Goal: Transaction & Acquisition: Purchase product/service

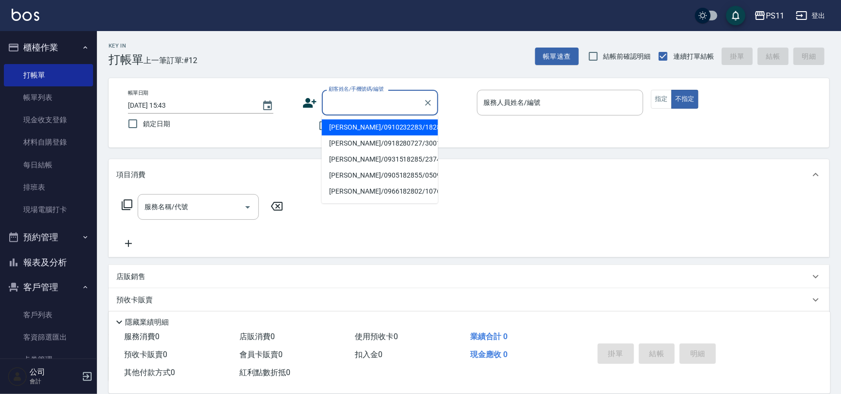
click at [346, 109] on input "顧客姓名/手機號碼/編號" at bounding box center [372, 102] width 93 height 17
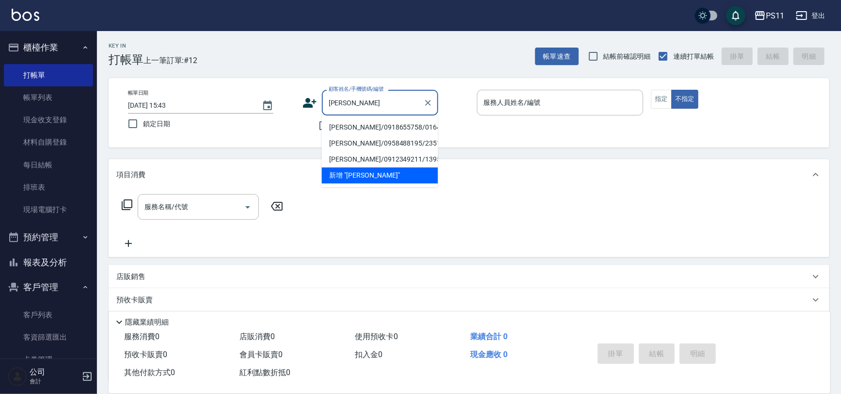
click at [340, 121] on li "[PERSON_NAME]/0918655758/0164" at bounding box center [380, 127] width 116 height 16
type input "[PERSON_NAME]/0918655758/0164"
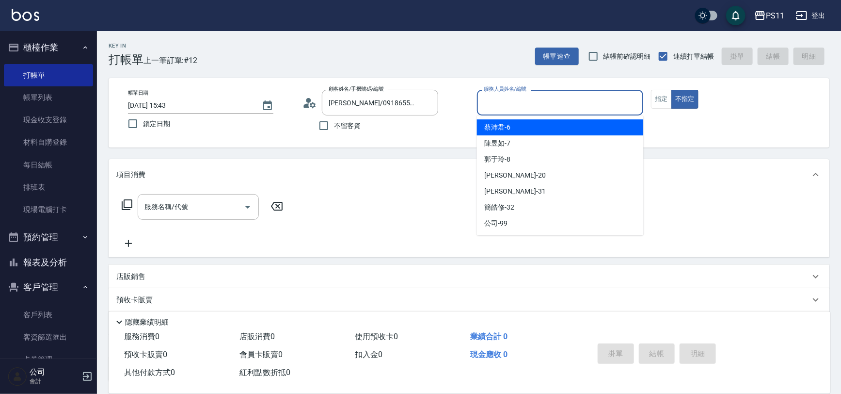
drag, startPoint x: 0, startPoint y: 311, endPoint x: 519, endPoint y: 97, distance: 561.2
click at [519, 97] on input "服務人員姓名/編號" at bounding box center [560, 102] width 158 height 17
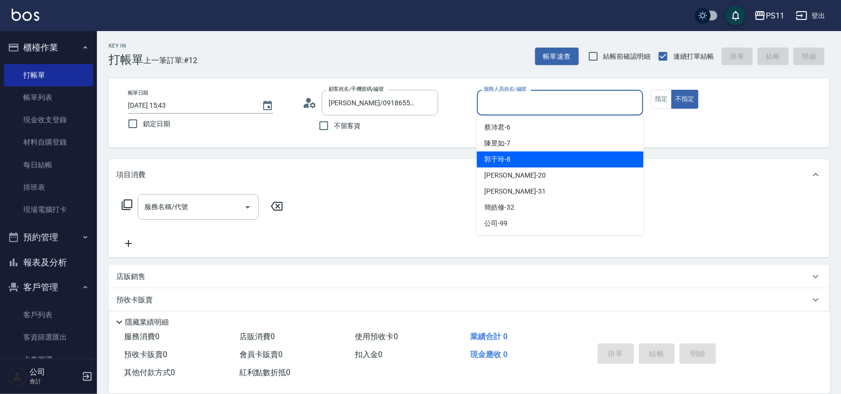
click at [538, 160] on div "郭于玲 -8" at bounding box center [560, 159] width 167 height 16
type input "郭于玲-8"
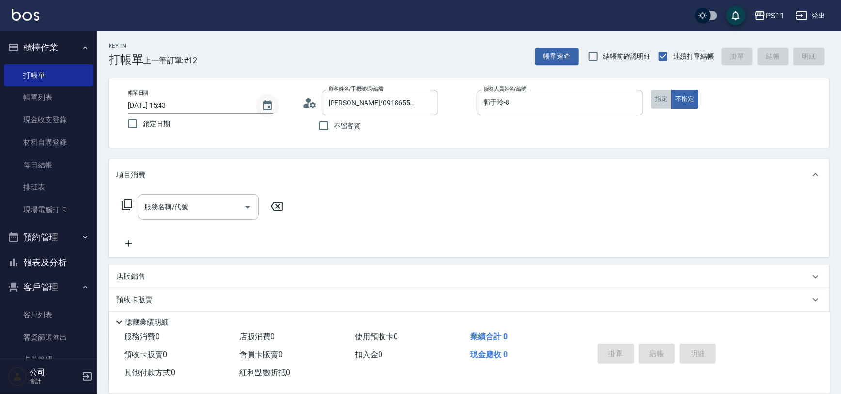
drag, startPoint x: 667, startPoint y: 100, endPoint x: 272, endPoint y: 101, distance: 394.6
click at [666, 100] on button "指定" at bounding box center [661, 99] width 21 height 19
click at [127, 201] on icon at bounding box center [127, 205] width 12 height 12
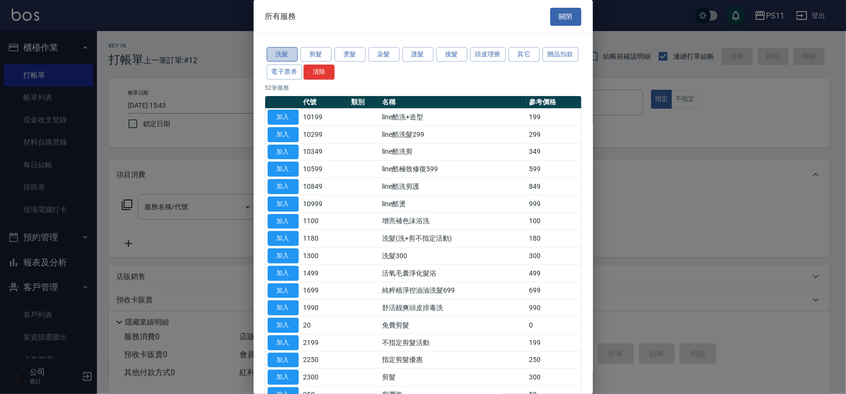
click at [286, 54] on button "洗髮" at bounding box center [282, 54] width 31 height 15
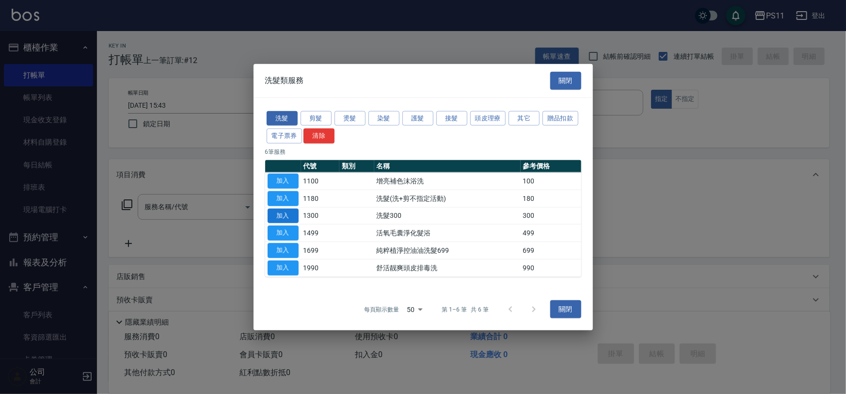
click at [289, 218] on button "加入" at bounding box center [283, 215] width 31 height 15
type input "洗髮300(1300)"
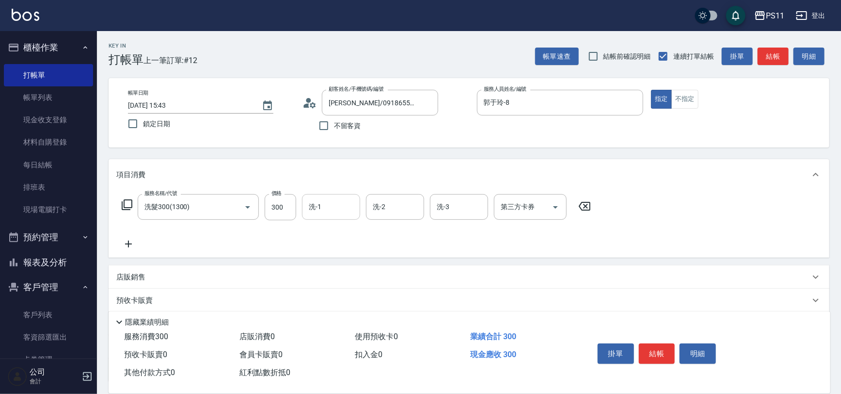
click at [340, 206] on input "洗-1" at bounding box center [330, 206] width 49 height 17
type input "[PERSON_NAME]-31"
click at [132, 241] on icon at bounding box center [128, 244] width 24 height 12
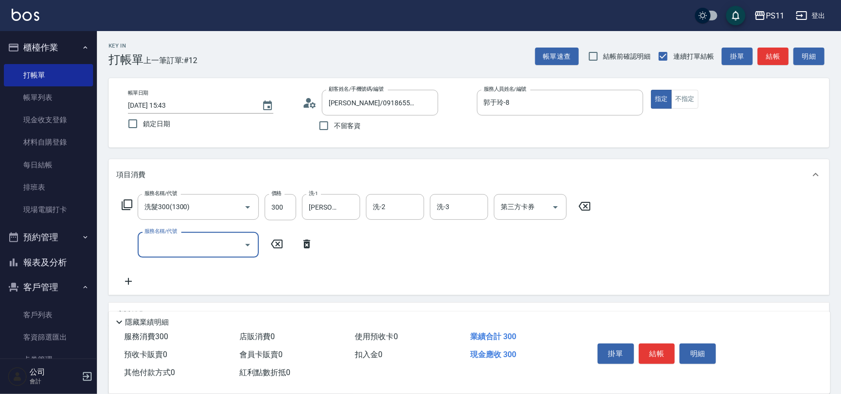
click at [194, 236] on input "服務名稱/代號" at bounding box center [191, 244] width 98 height 17
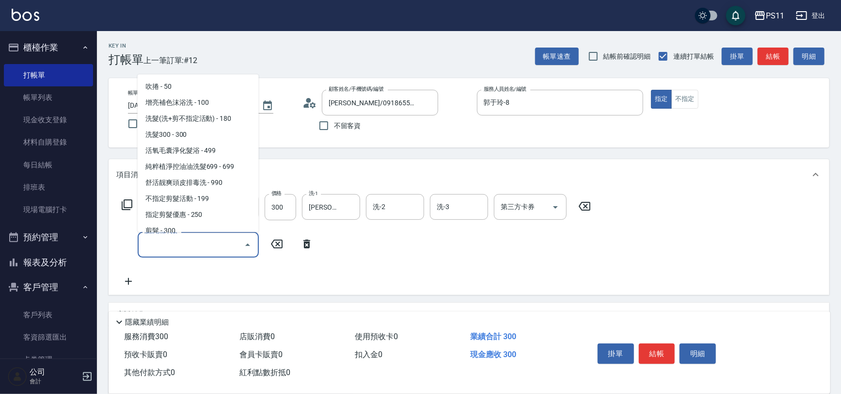
scroll to position [132, 0]
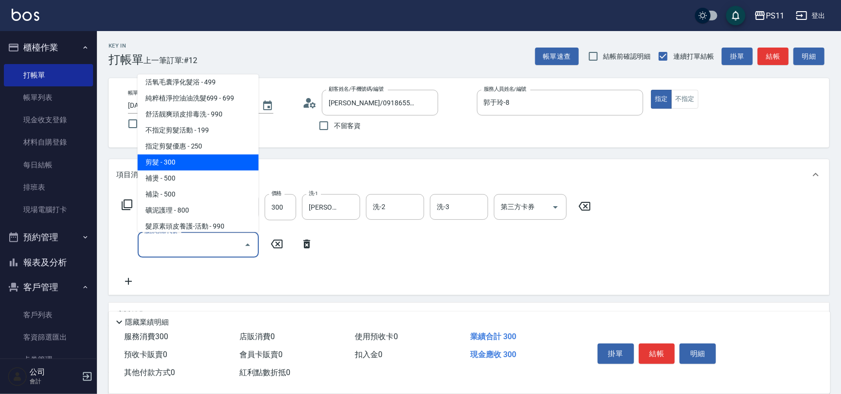
click at [218, 155] on span "剪髮 - 300" at bounding box center [198, 163] width 121 height 16
type input "剪髮(2300)"
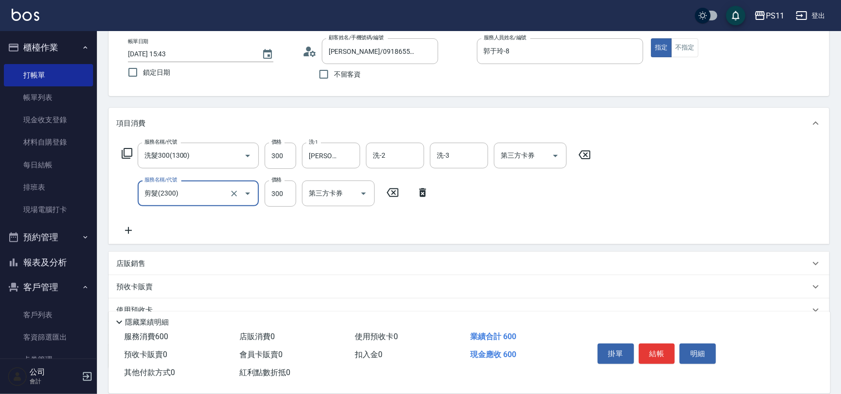
scroll to position [116, 0]
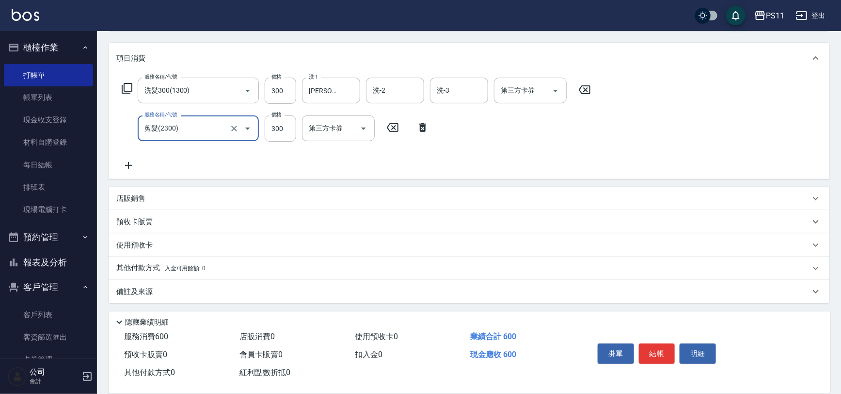
click at [138, 167] on icon at bounding box center [128, 165] width 24 height 12
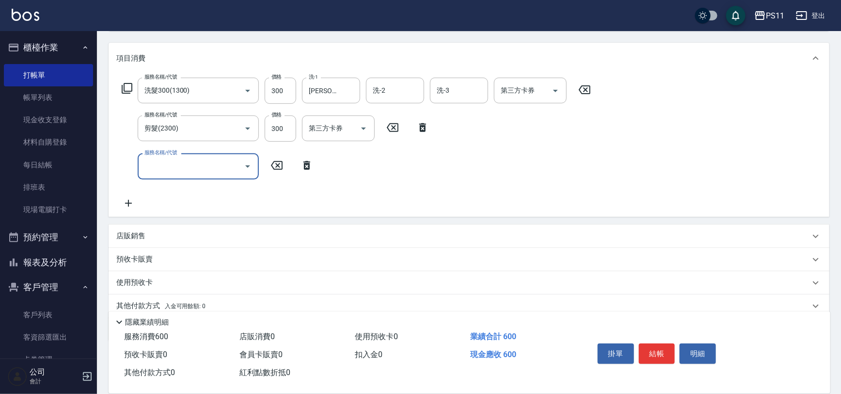
click at [170, 168] on input "服務名稱/代號" at bounding box center [191, 166] width 98 height 17
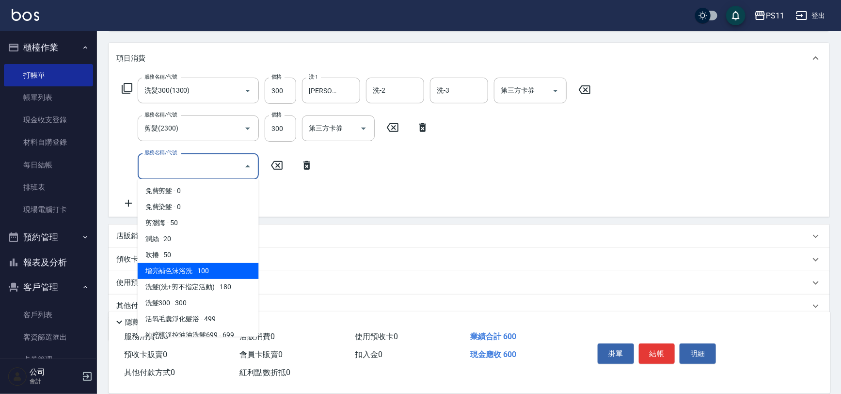
scroll to position [132, 0]
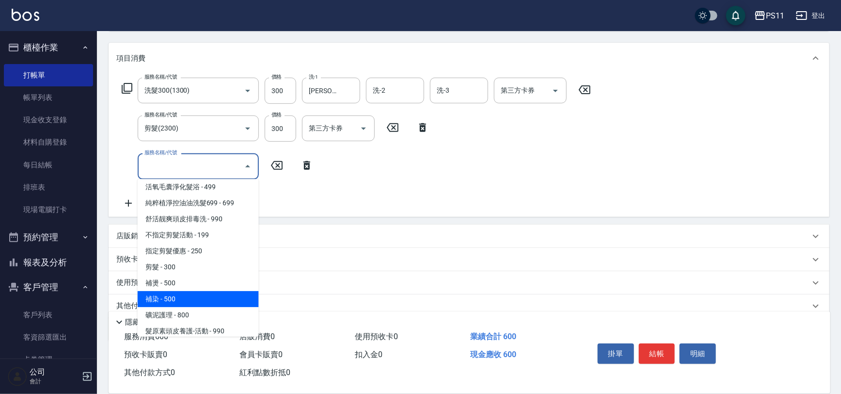
drag, startPoint x: 193, startPoint y: 290, endPoint x: 209, endPoint y: 279, distance: 18.8
click at [194, 291] on span "補染 - 500" at bounding box center [198, 299] width 121 height 16
type input "補染(4500)"
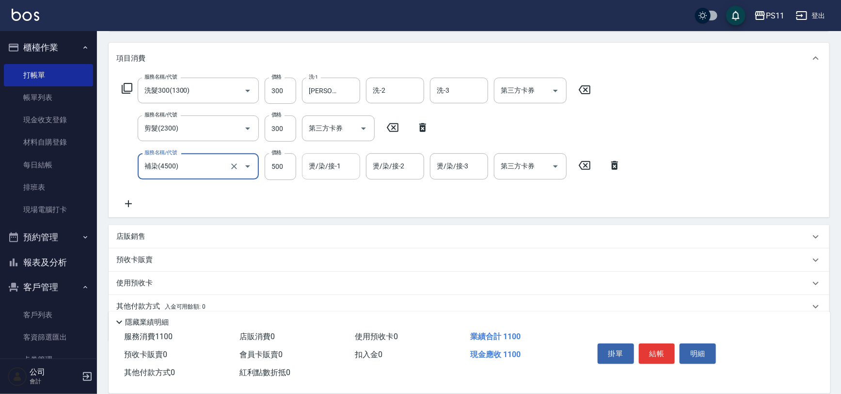
click at [342, 166] on input "燙/染/接-1" at bounding box center [330, 166] width 49 height 17
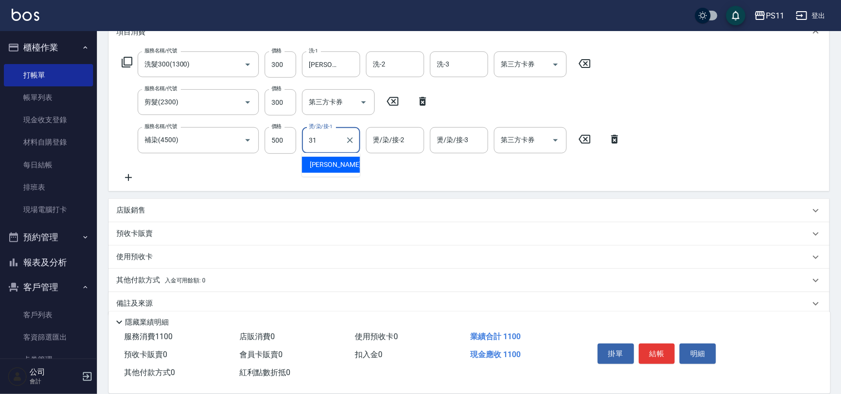
scroll to position [155, 0]
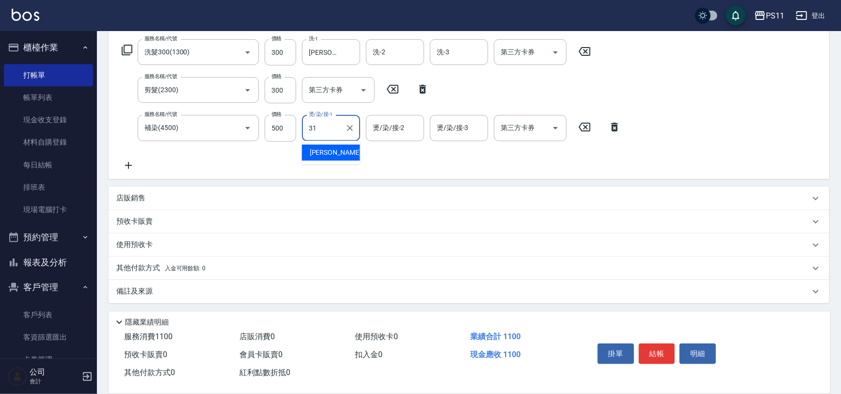
click at [334, 149] on span "[PERSON_NAME]-31" at bounding box center [340, 152] width 61 height 10
type input "[PERSON_NAME]-31"
click at [154, 263] on p "其他付款方式 入金可用餘額: 0" at bounding box center [160, 268] width 89 height 11
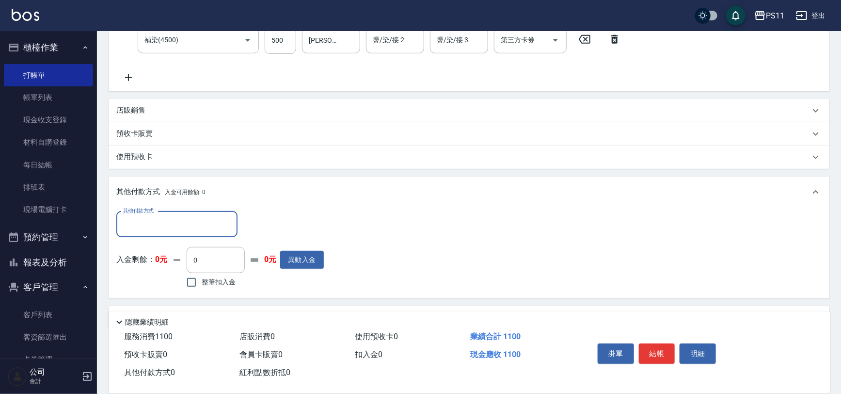
scroll to position [242, 0]
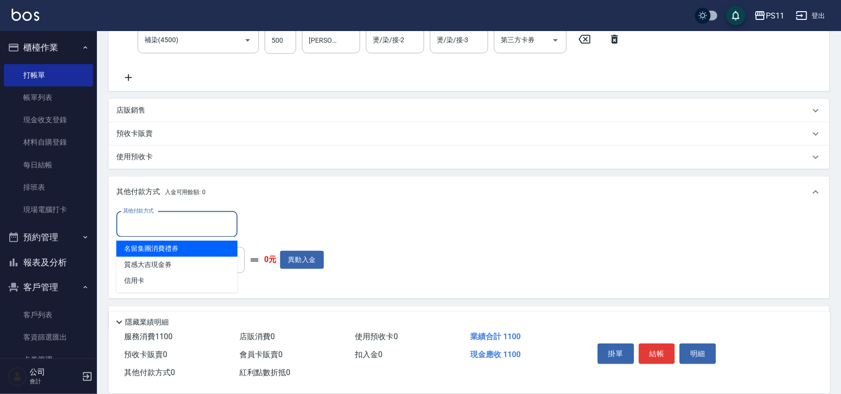
click at [167, 217] on input "其他付款方式" at bounding box center [177, 224] width 112 height 17
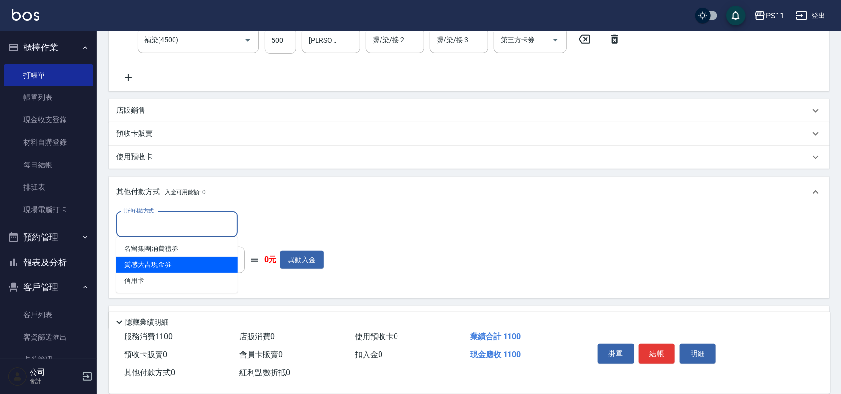
click at [173, 270] on span "質感大吉現金券" at bounding box center [176, 264] width 121 height 16
type input "質感大吉現金券"
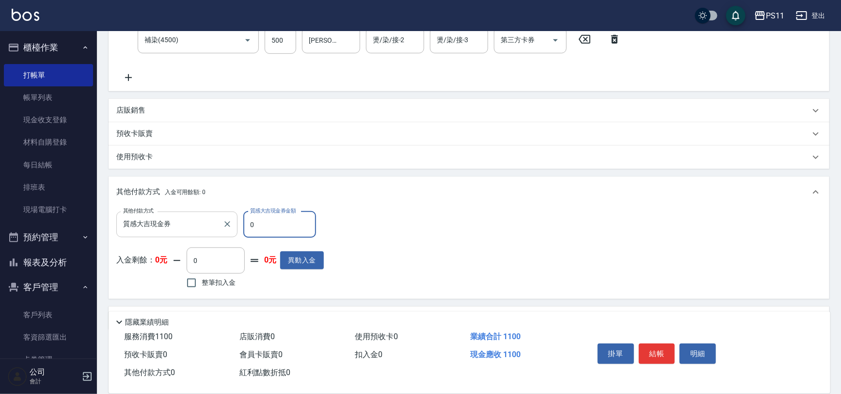
click at [214, 222] on input "質感大吉現金券" at bounding box center [170, 224] width 98 height 17
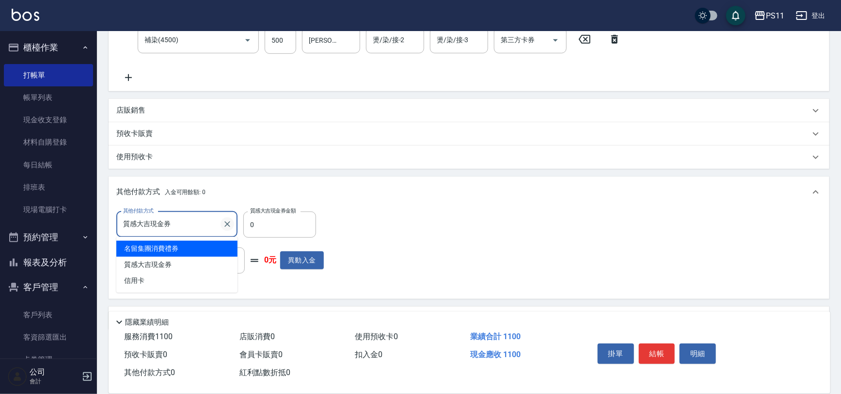
click at [232, 222] on icon "Clear" at bounding box center [227, 224] width 10 height 10
drag, startPoint x: 225, startPoint y: 221, endPoint x: 180, endPoint y: 245, distance: 51.0
click at [224, 221] on input "其他付款方式" at bounding box center [177, 224] width 112 height 17
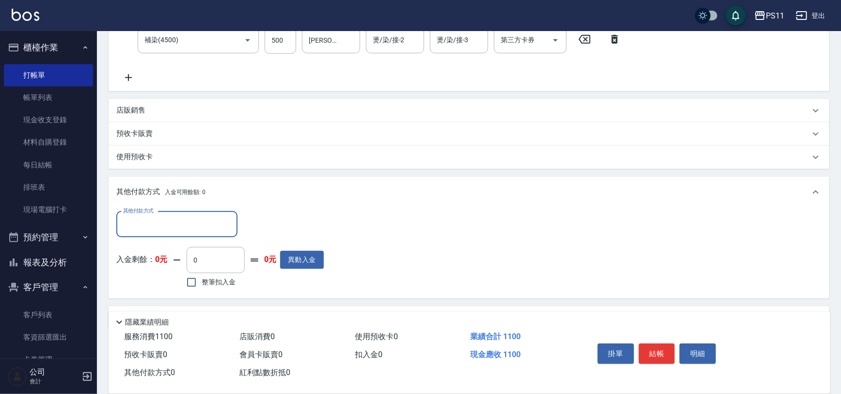
click at [175, 230] on input "其他付款方式" at bounding box center [177, 224] width 112 height 17
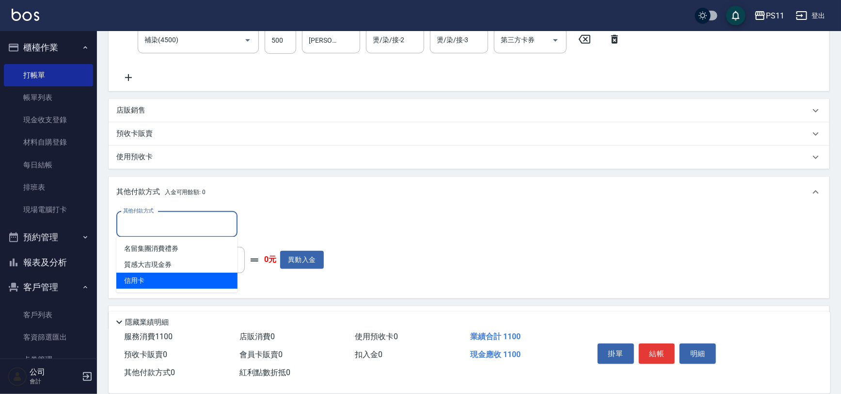
drag, startPoint x: 167, startPoint y: 278, endPoint x: 249, endPoint y: 255, distance: 84.6
click at [181, 278] on span "信用卡" at bounding box center [176, 280] width 121 height 16
type input "信用卡"
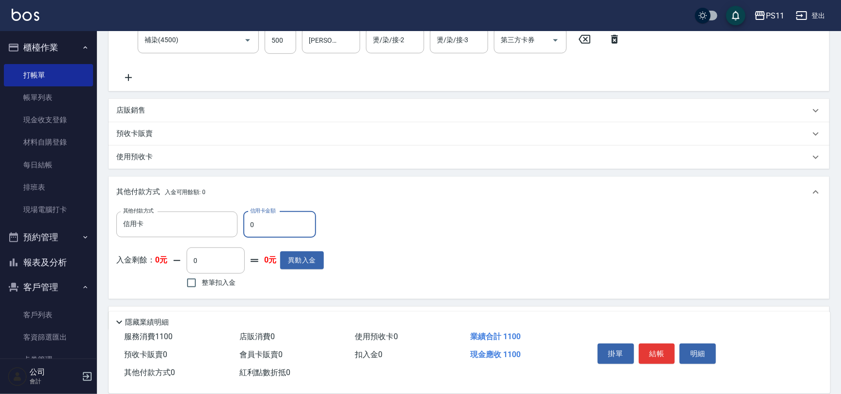
click at [252, 248] on div "入金剩餘： 0元 0 ​ 整筆扣入金 0元 異動入金" at bounding box center [219, 269] width 207 height 44
drag, startPoint x: 276, startPoint y: 231, endPoint x: 191, endPoint y: 228, distance: 85.4
click at [191, 228] on div "其他付款方式 信用卡 其他付款方式 信用卡金額 0 信用卡金額" at bounding box center [219, 224] width 207 height 26
type input "1100"
click at [666, 349] on button "結帳" at bounding box center [657, 353] width 36 height 20
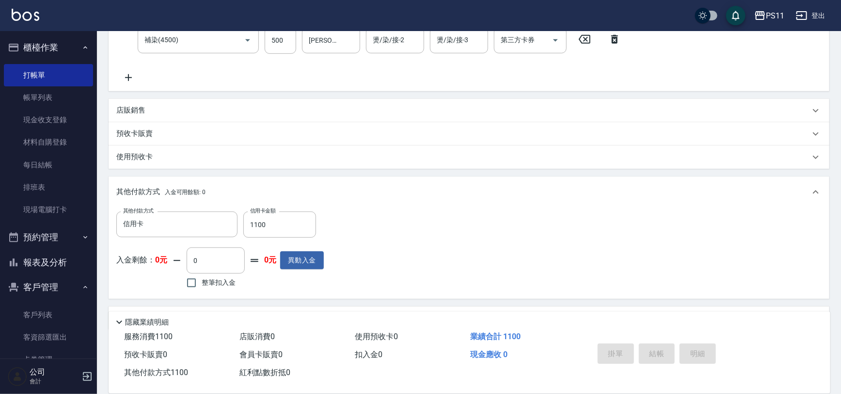
type input "[DATE] 16:50"
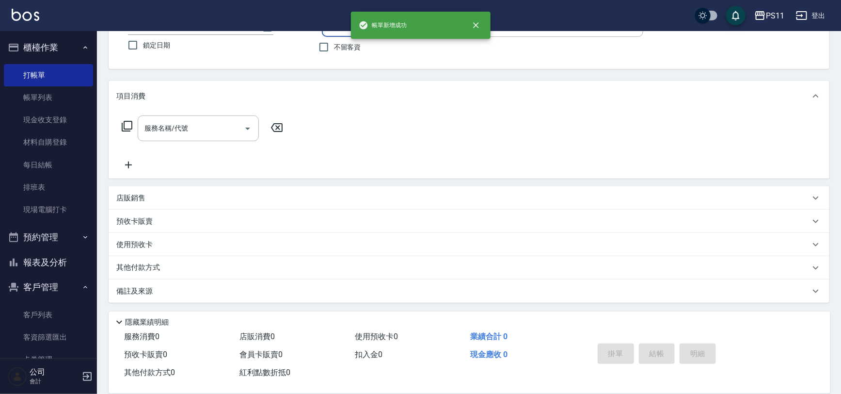
scroll to position [0, 0]
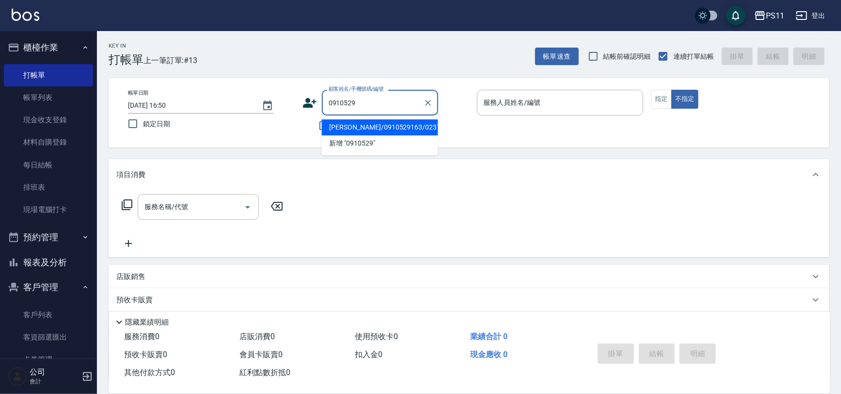
click at [407, 124] on li "[PERSON_NAME]/0910529163/0237" at bounding box center [380, 127] width 116 height 16
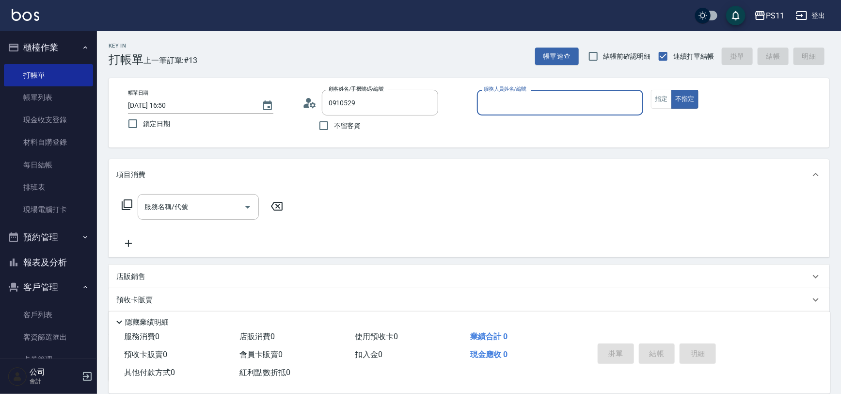
type input "[PERSON_NAME]/0910529163/0237"
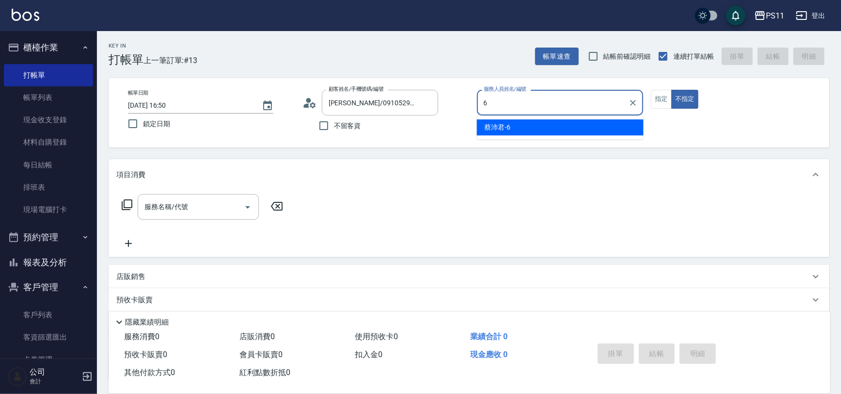
type input "[PERSON_NAME]6"
type button "false"
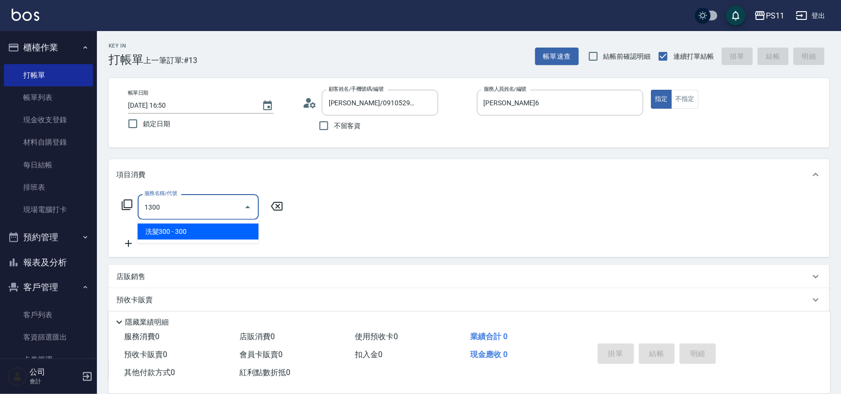
type input "洗髮300(1300)"
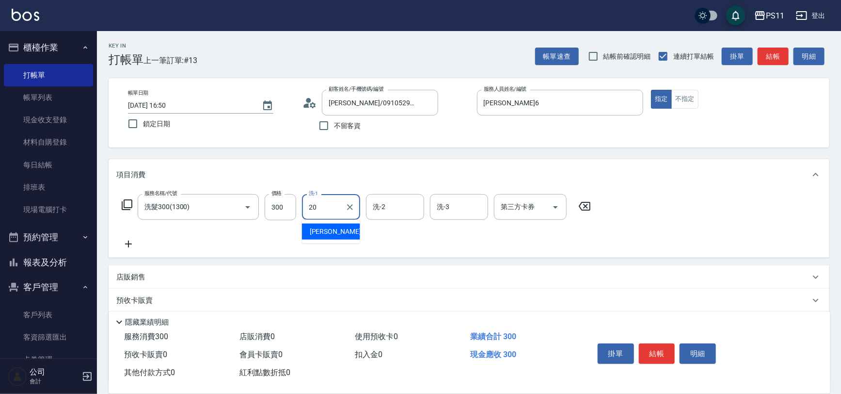
type input "[PERSON_NAME]-20"
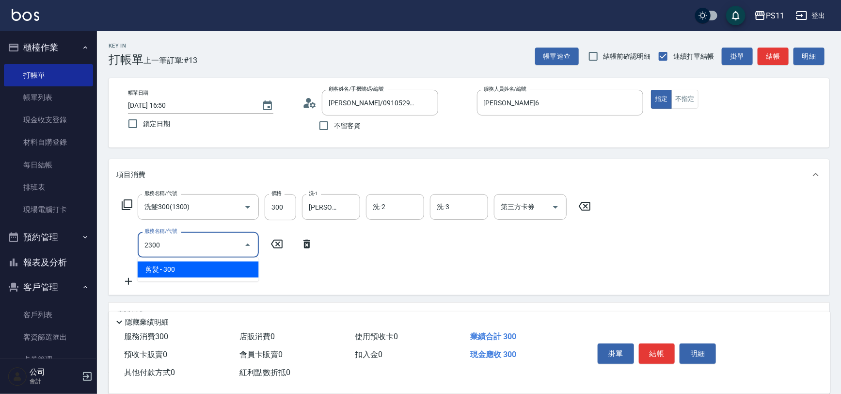
type input "剪髮(2300)"
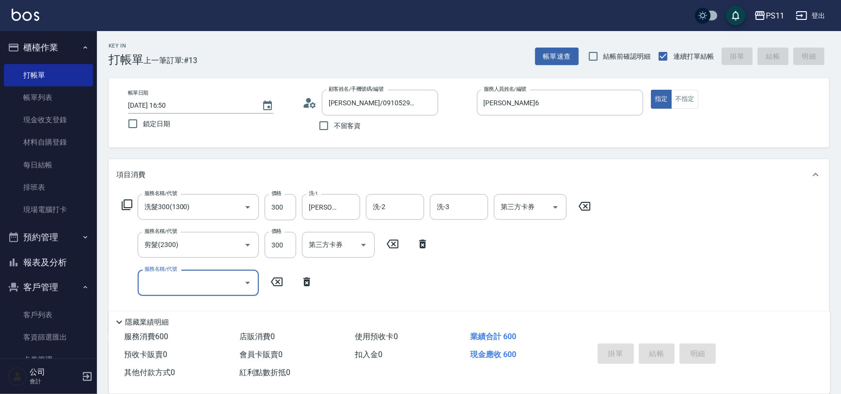
type input "[DATE] 17:10"
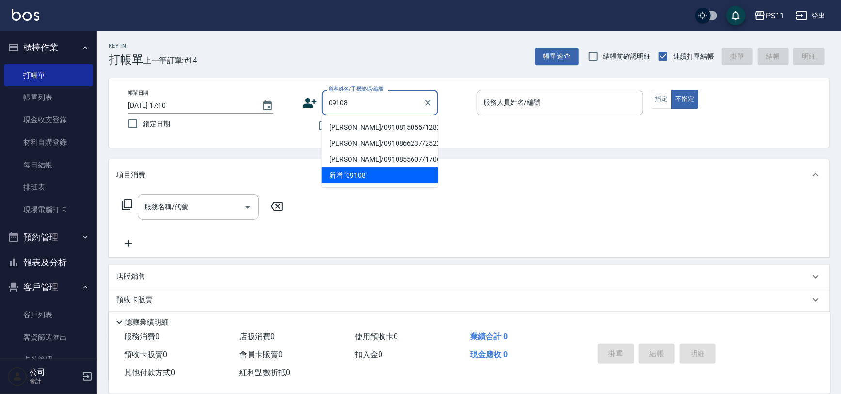
click at [401, 124] on li "[PERSON_NAME]/0910815055/1282" at bounding box center [380, 127] width 116 height 16
type input "[PERSON_NAME]/0910815055/1282"
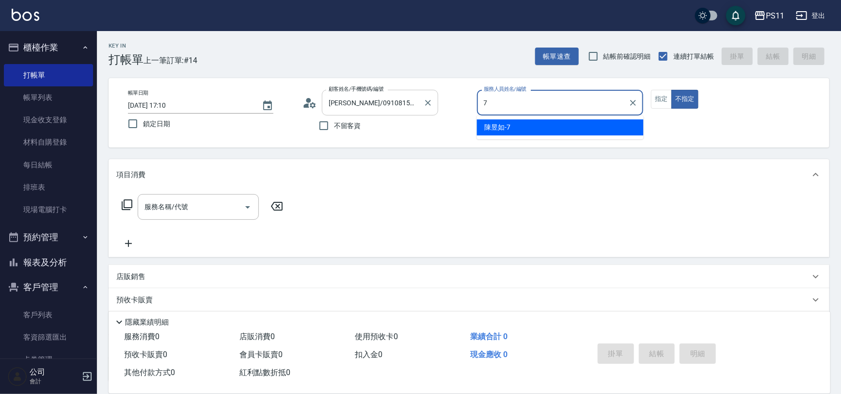
type input "陳昱如-7"
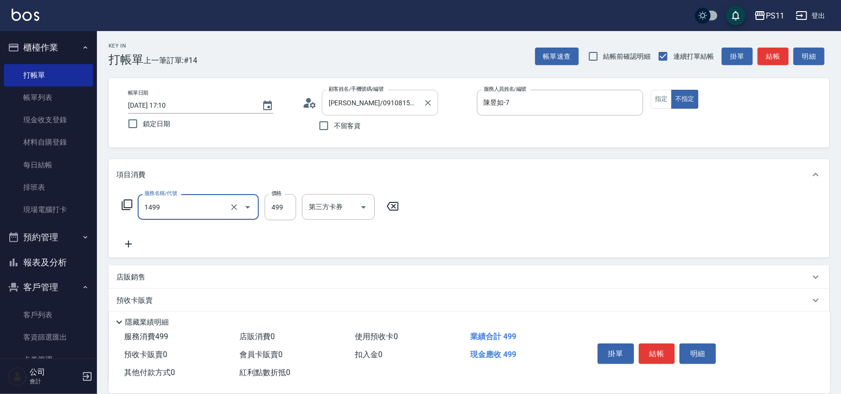
type input "活氧毛囊淨化髮浴(1499)"
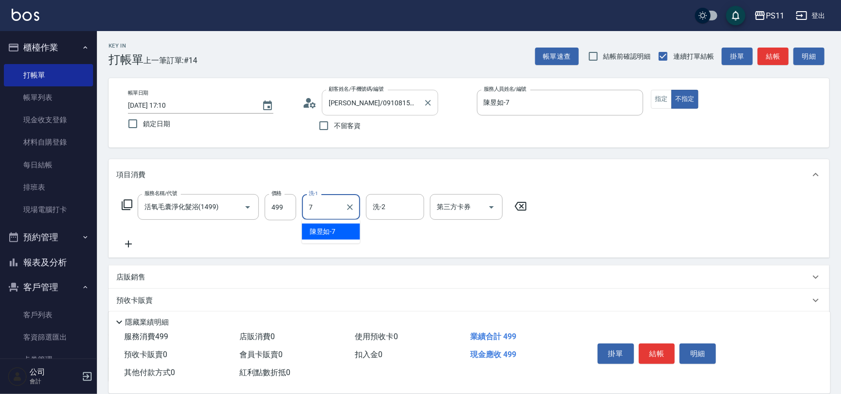
type input "陳昱如-7"
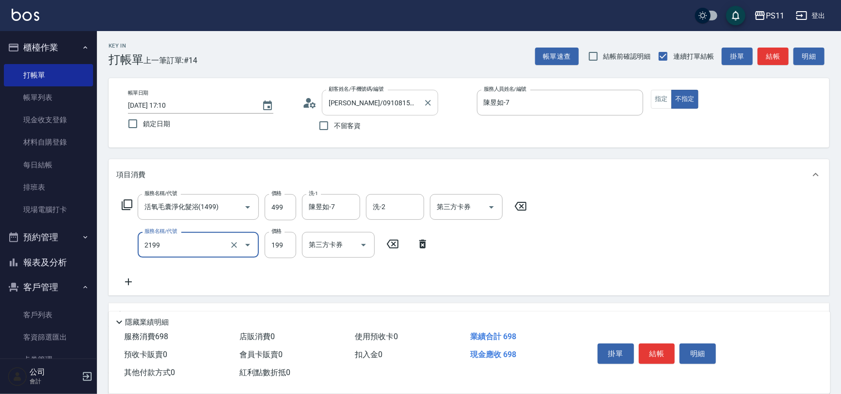
type input "不指定剪髮活動(2199)"
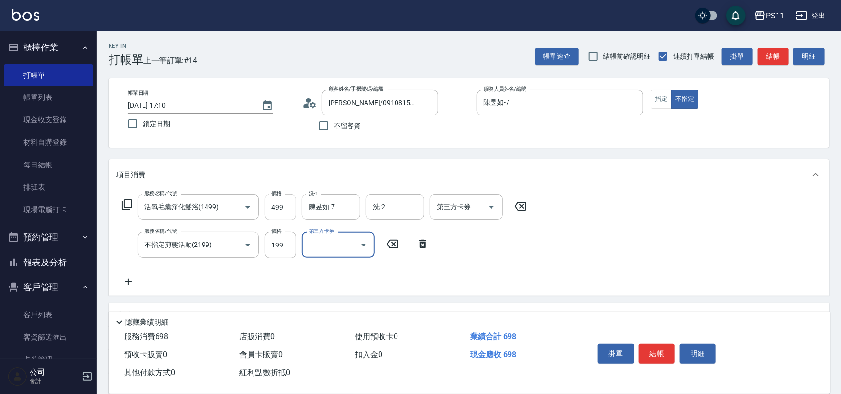
click at [287, 207] on input "499" at bounding box center [281, 207] width 32 height 26
click at [283, 208] on input "499" at bounding box center [281, 207] width 32 height 26
type input "379"
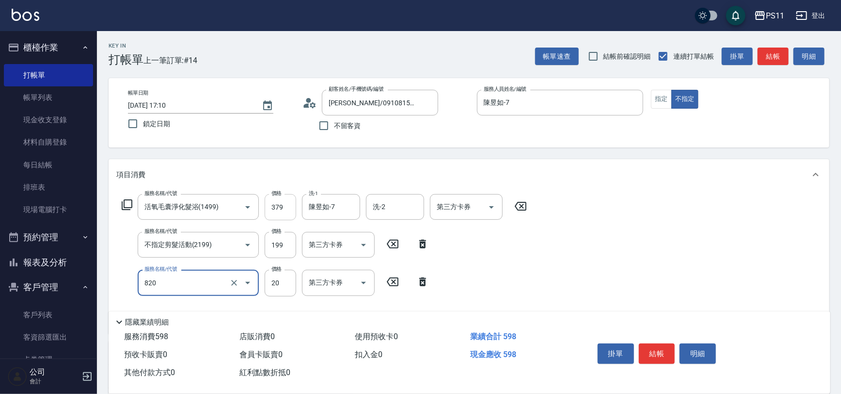
type input "潤絲(820)"
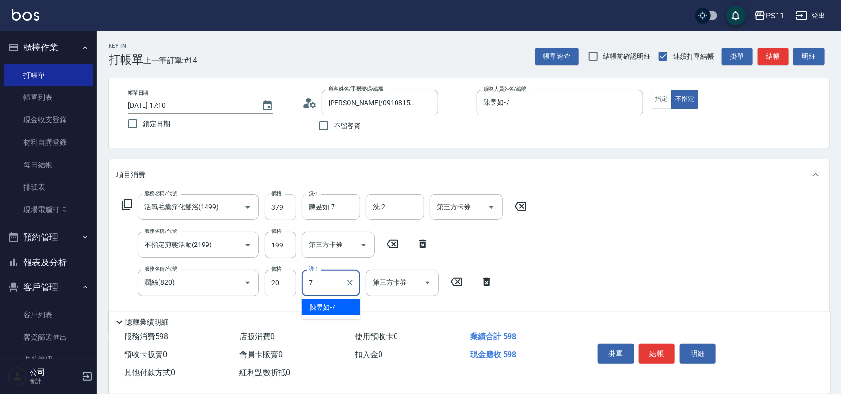
type input "陳昱如-7"
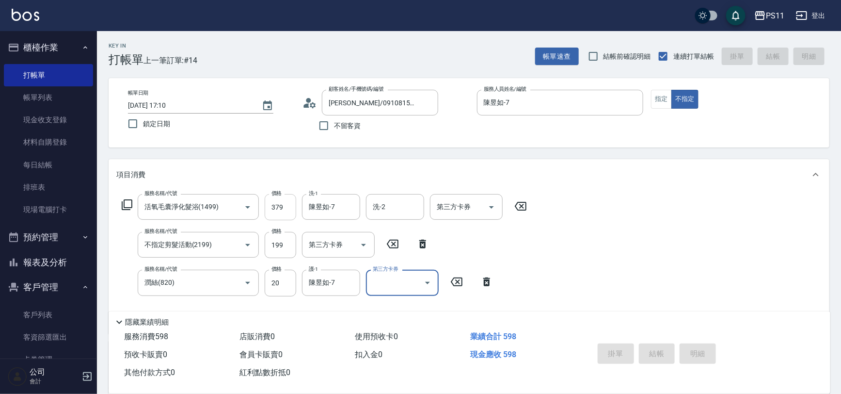
type input "[DATE] 17:15"
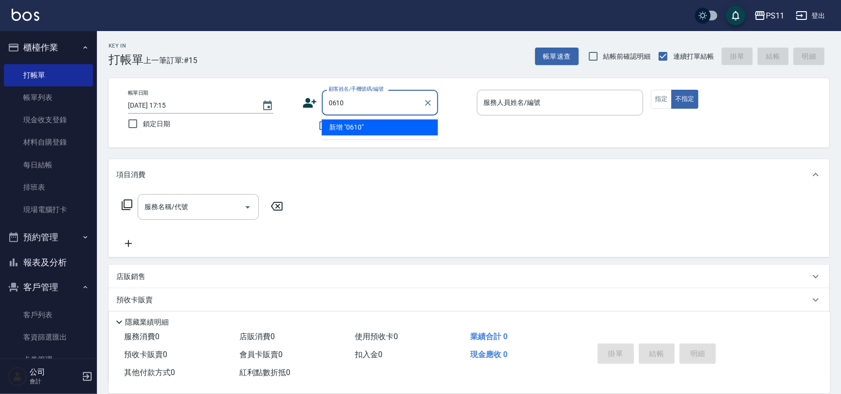
type input "0610"
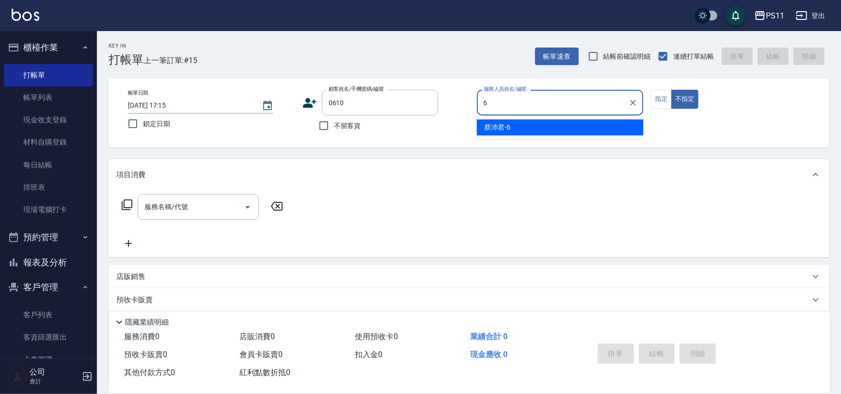
type input "[PERSON_NAME]6"
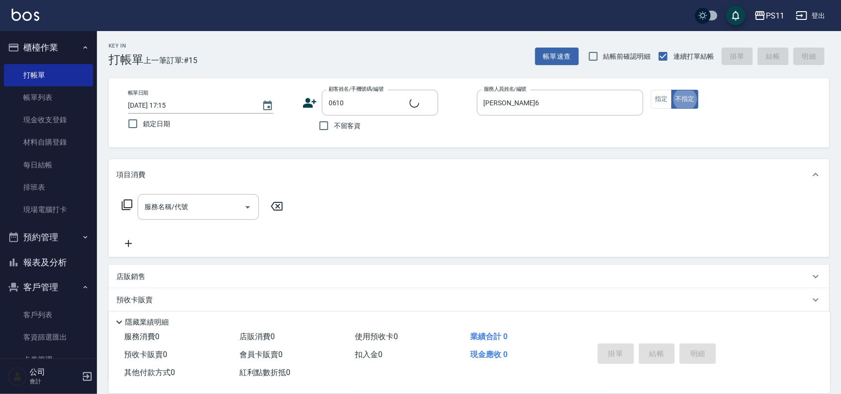
type input "[PERSON_NAME]/0928227845/0610"
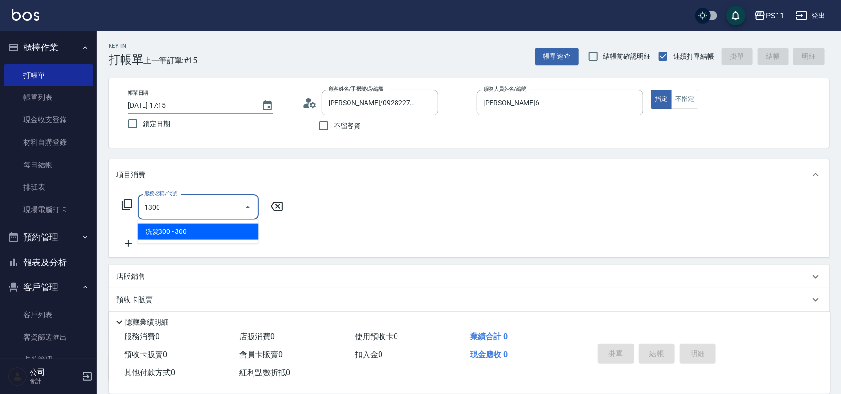
type input "洗髮300(1300)"
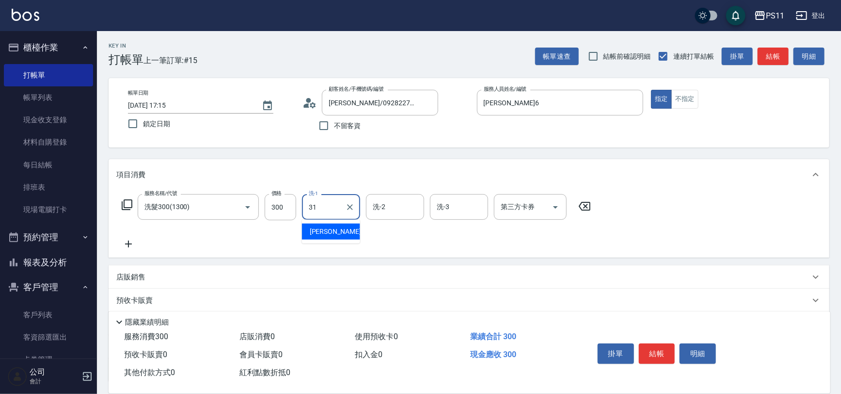
type input "[PERSON_NAME]-31"
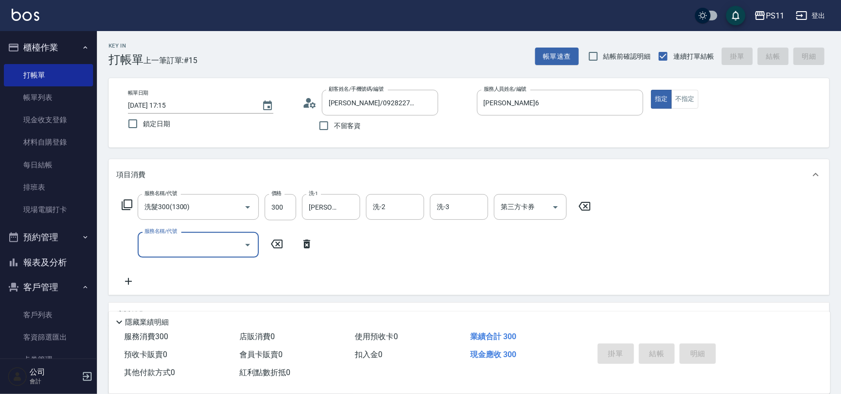
type input "[DATE] 17:38"
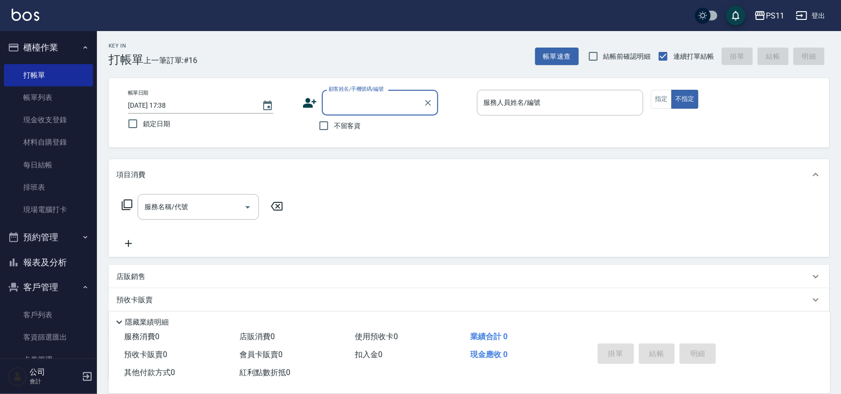
drag, startPoint x: 67, startPoint y: 257, endPoint x: 73, endPoint y: 249, distance: 9.7
click at [68, 256] on button "報表及分析" at bounding box center [48, 262] width 89 height 25
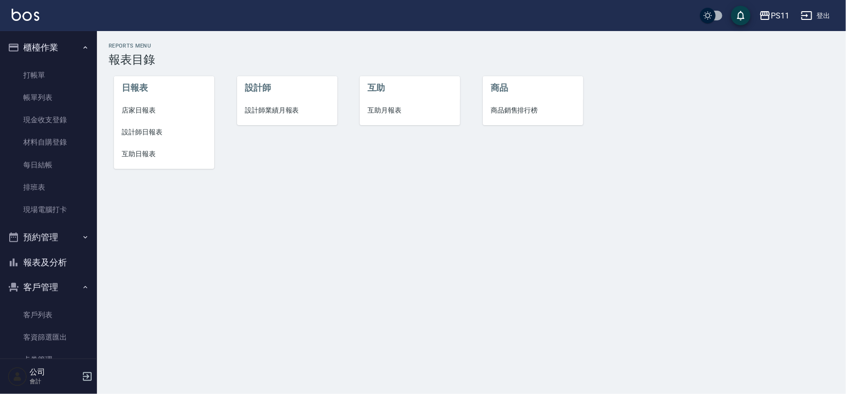
click at [144, 131] on span "設計師日報表" at bounding box center [164, 132] width 85 height 10
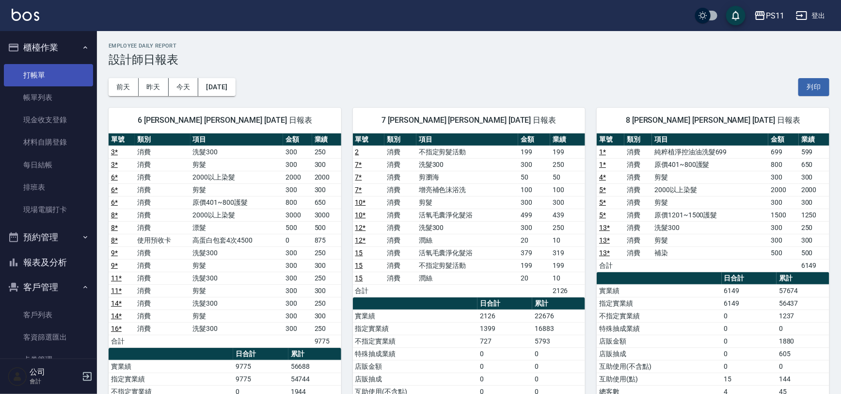
click at [34, 79] on link "打帳單" at bounding box center [48, 75] width 89 height 22
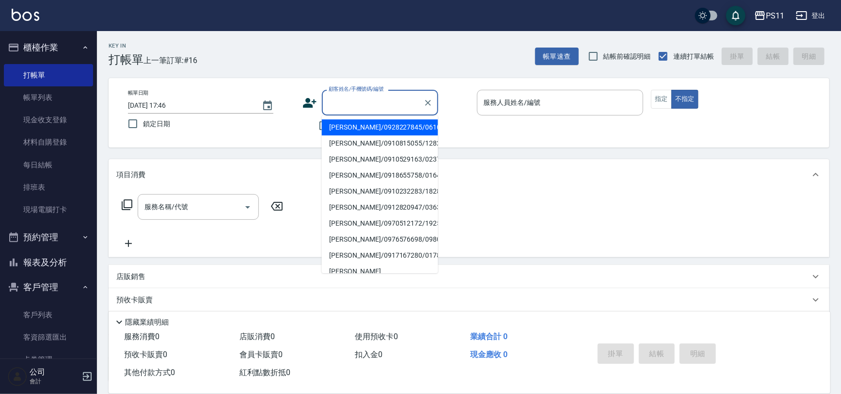
click at [342, 103] on input "顧客姓名/手機號碼/編號" at bounding box center [372, 102] width 93 height 17
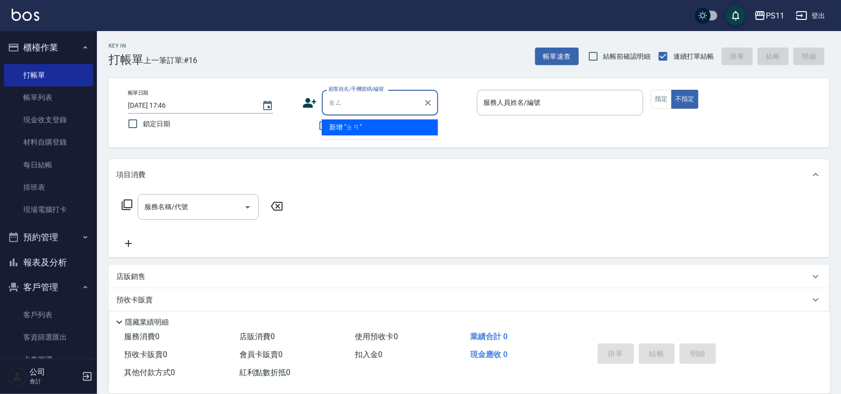
type input "正"
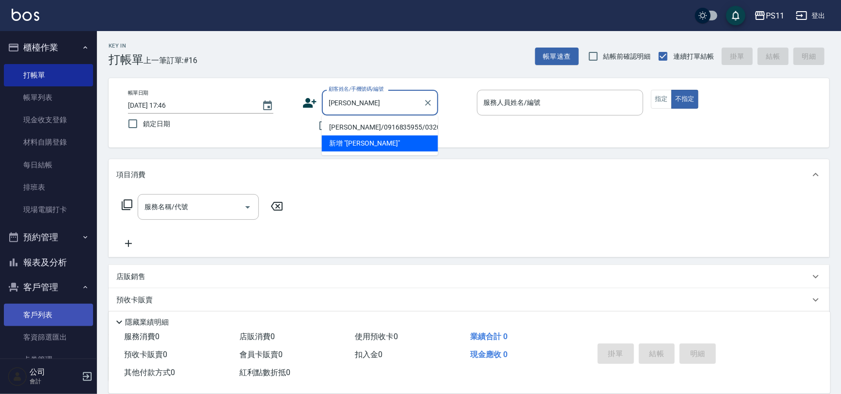
type input "[PERSON_NAME]"
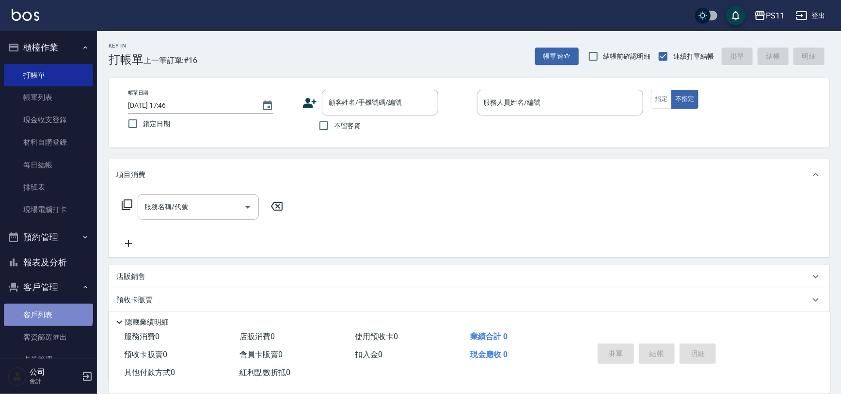
click at [48, 311] on link "客戶列表" at bounding box center [48, 314] width 89 height 22
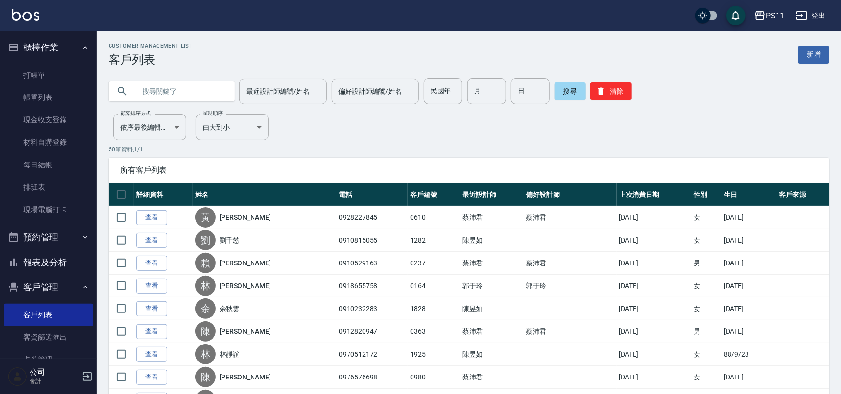
click at [194, 87] on input "text" at bounding box center [181, 91] width 91 height 26
type input "[PERSON_NAME]"
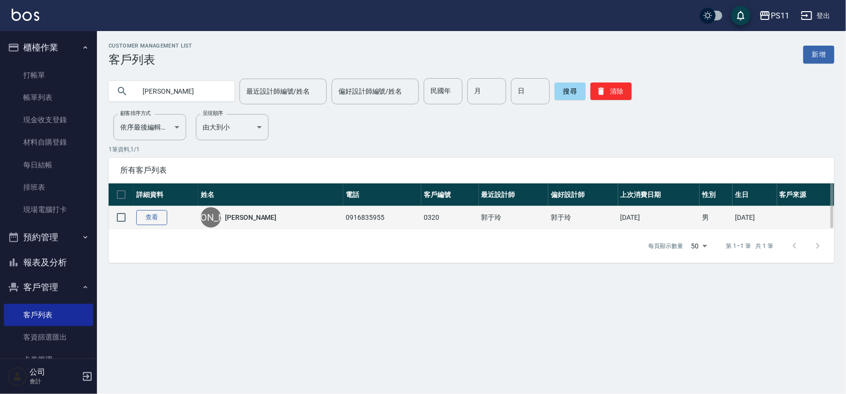
click at [155, 219] on link "查看" at bounding box center [151, 217] width 31 height 15
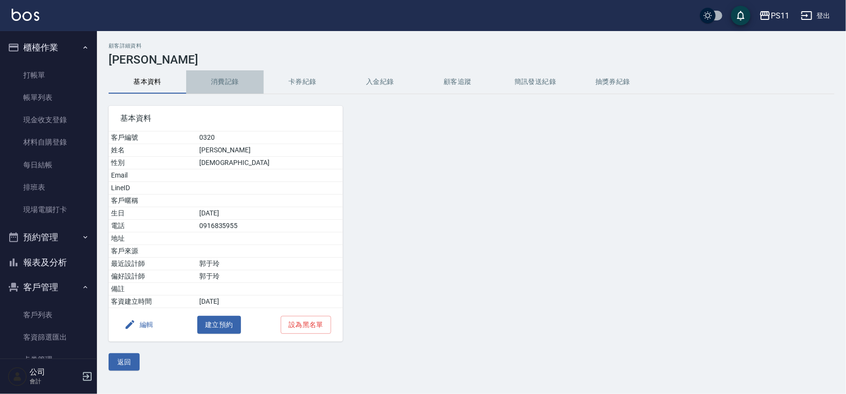
click at [228, 82] on button "消費記錄" at bounding box center [225, 81] width 78 height 23
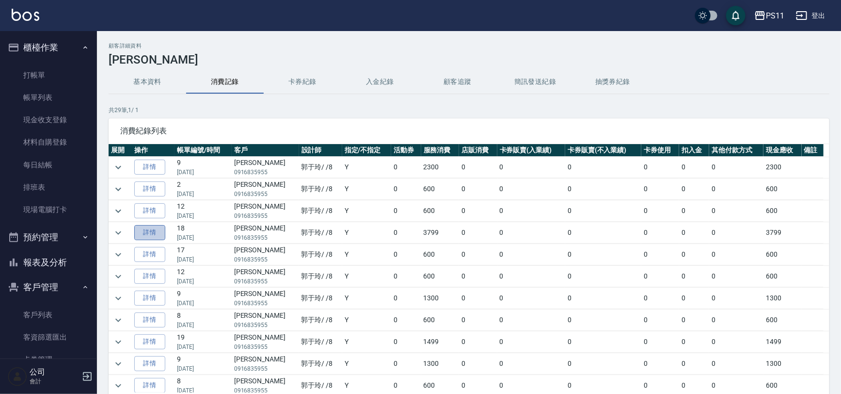
click at [143, 227] on link "詳情" at bounding box center [149, 232] width 31 height 15
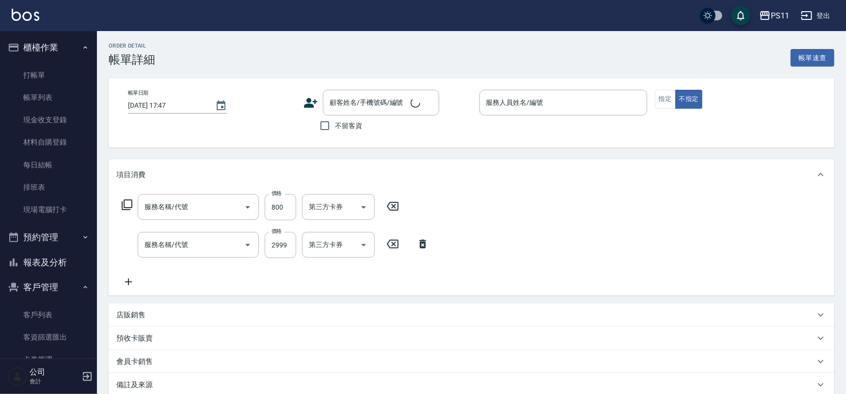
type input "原價401~800護髮(50800)"
type input "漂染肩上2999以上(42999)"
type input "[DATE] 20:22"
type input "郭于玲-8"
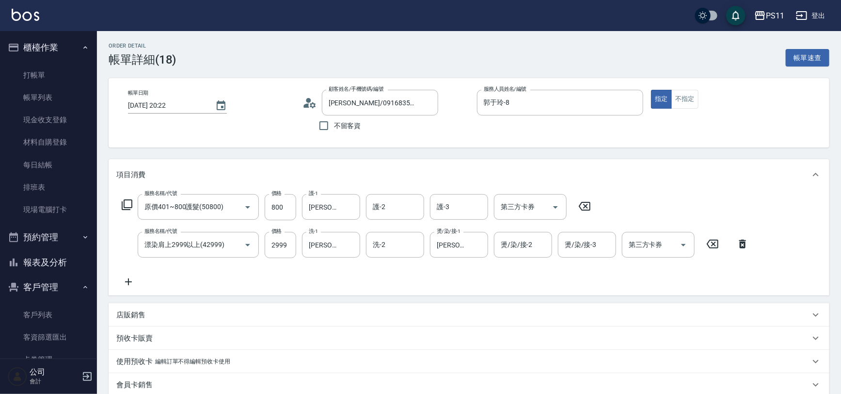
type input "[PERSON_NAME]/0916835955/0320"
drag, startPoint x: 47, startPoint y: 266, endPoint x: 33, endPoint y: 265, distance: 13.6
click at [47, 266] on button "報表及分析" at bounding box center [48, 262] width 89 height 25
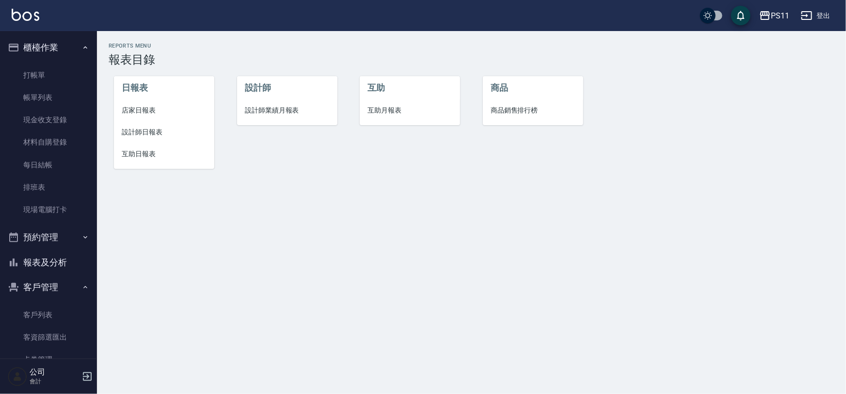
click at [163, 129] on span "設計師日報表" at bounding box center [164, 132] width 85 height 10
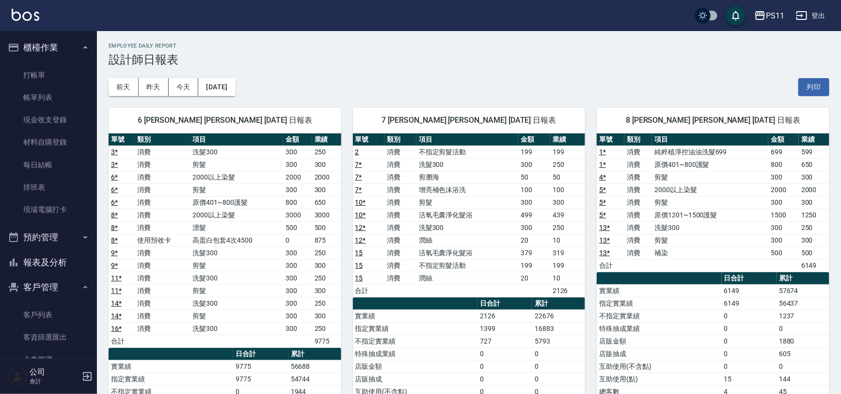
click at [386, 125] on span "7 [PERSON_NAME] [PERSON_NAME] [DATE] 日報表" at bounding box center [469, 120] width 209 height 10
click at [53, 257] on button "報表及分析" at bounding box center [48, 262] width 89 height 25
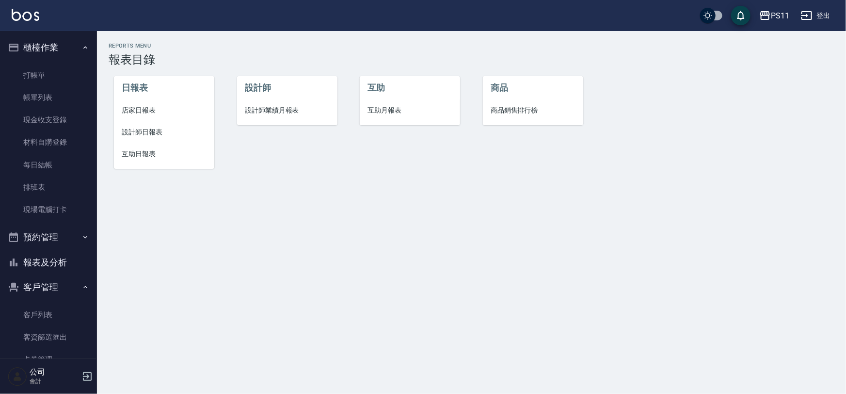
click at [154, 131] on span "設計師日報表" at bounding box center [164, 132] width 85 height 10
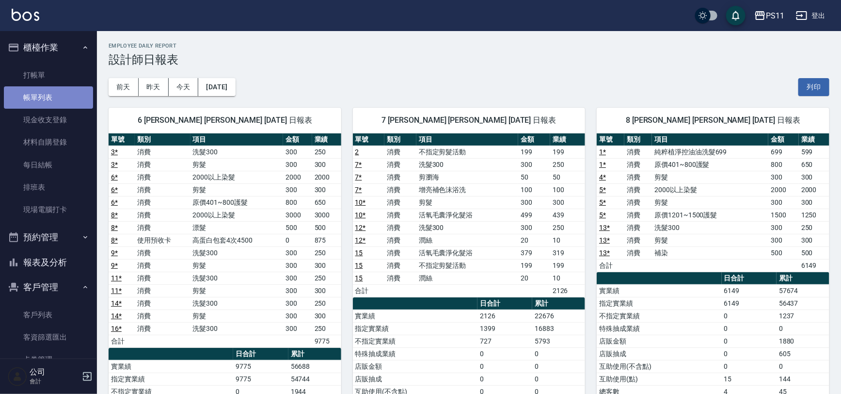
click at [86, 97] on link "帳單列表" at bounding box center [48, 97] width 89 height 22
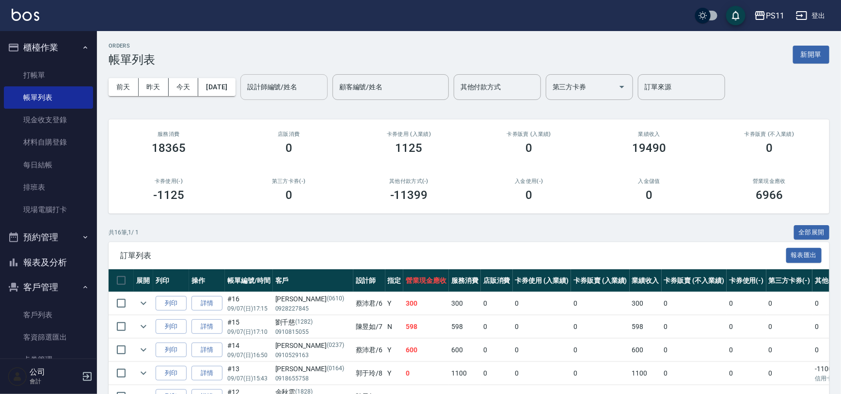
click at [295, 88] on input "設計師編號/姓名" at bounding box center [284, 87] width 79 height 17
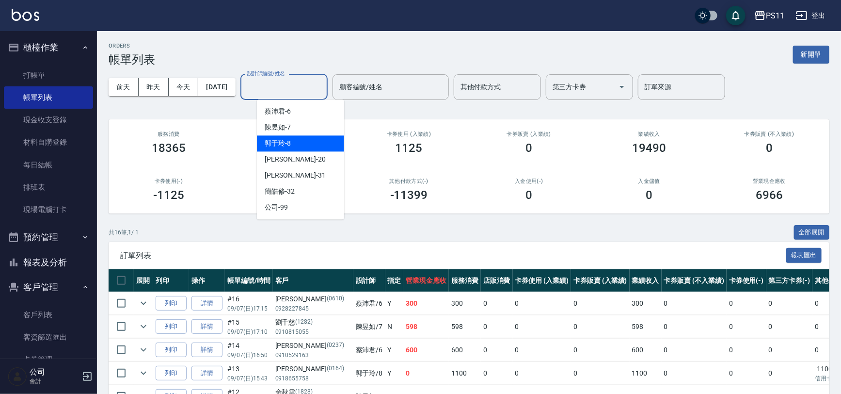
click at [300, 147] on div "郭于玲 -8" at bounding box center [300, 143] width 87 height 16
type input "郭于玲-8"
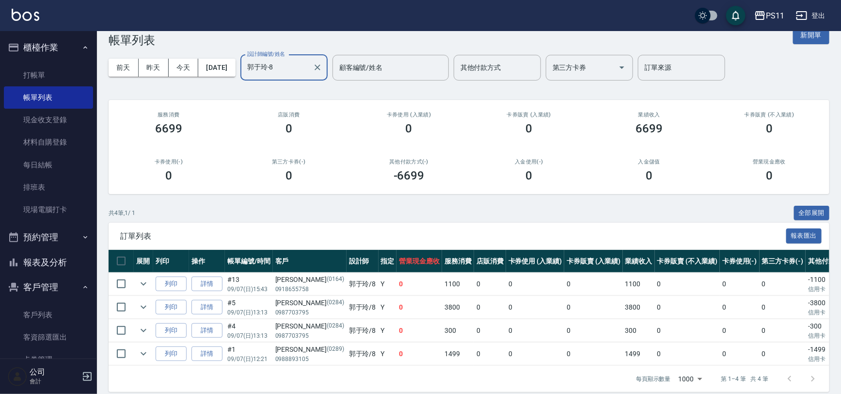
scroll to position [35, 0]
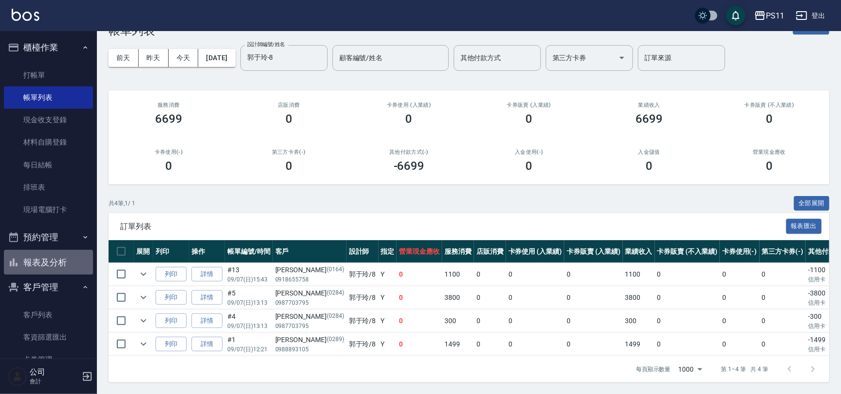
click at [48, 266] on button "報表及分析" at bounding box center [48, 262] width 89 height 25
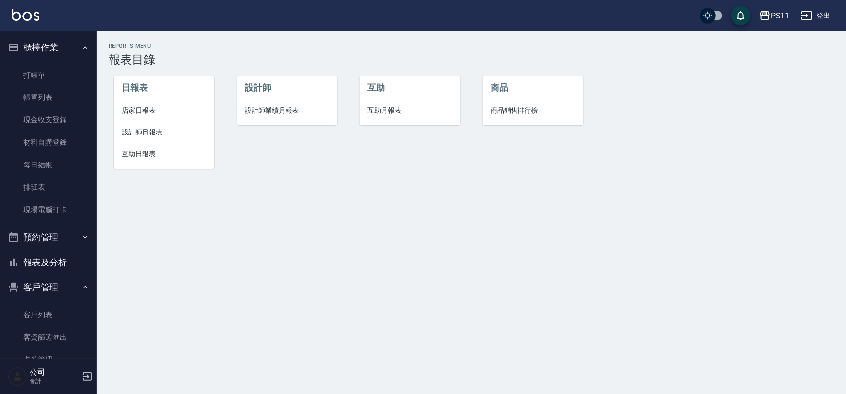
click at [126, 151] on span "互助日報表" at bounding box center [164, 154] width 85 height 10
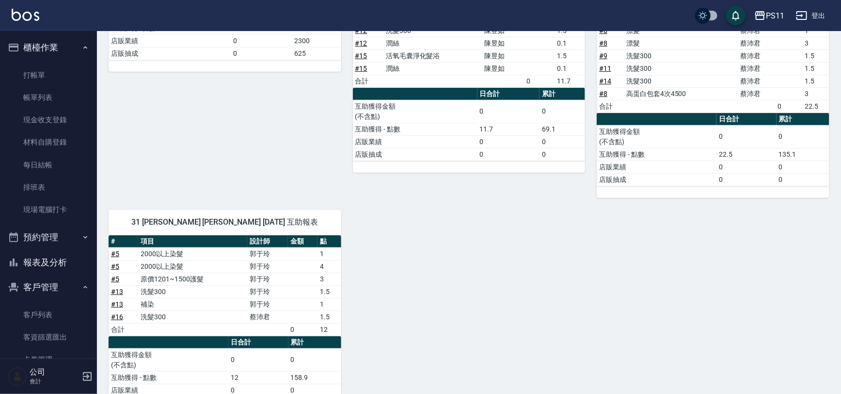
scroll to position [220, 0]
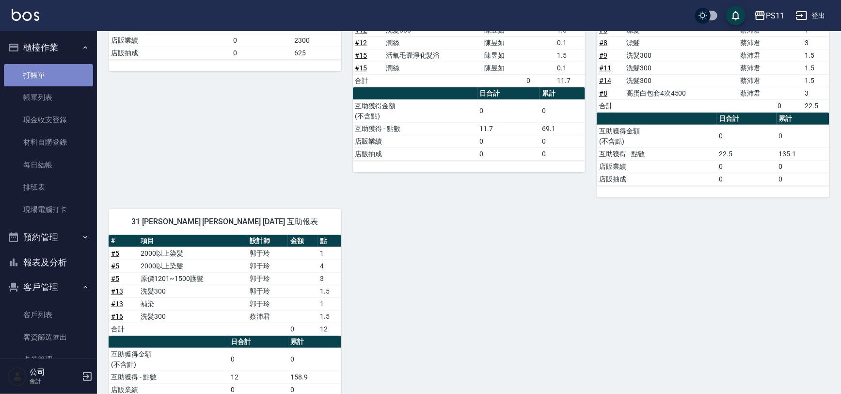
click at [61, 69] on link "打帳單" at bounding box center [48, 75] width 89 height 22
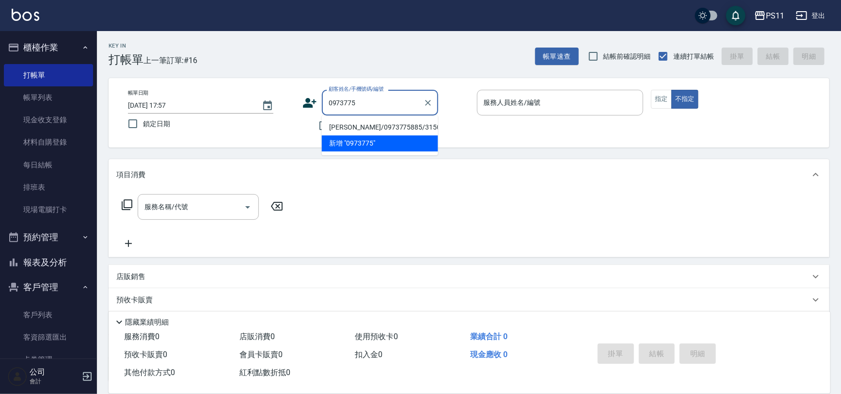
click at [398, 123] on li "[PERSON_NAME]/0973775885/3150" at bounding box center [380, 127] width 116 height 16
type input "[PERSON_NAME]/0973775885/3150"
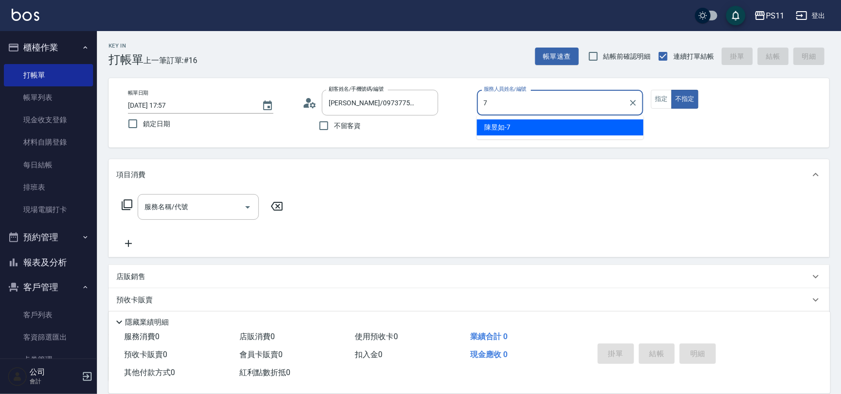
type input "陳昱如-7"
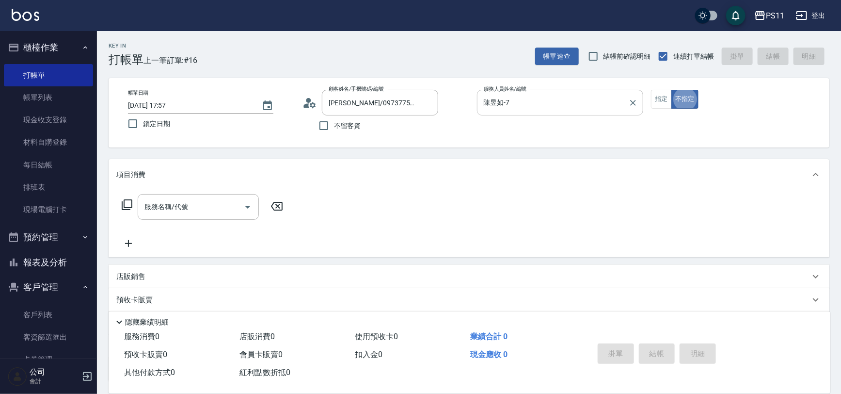
type button "false"
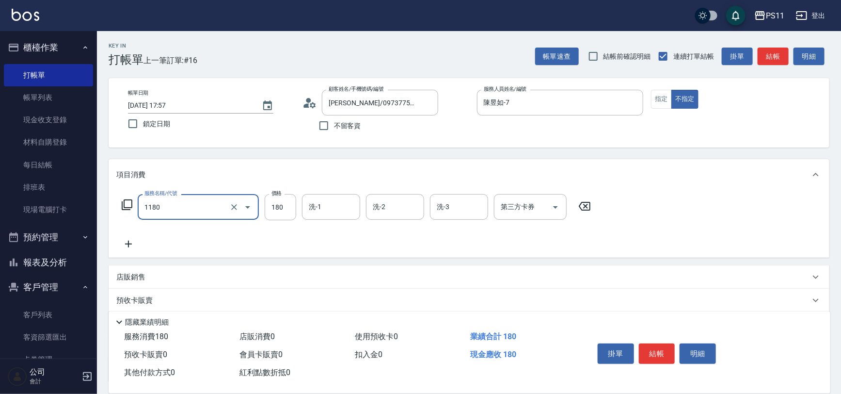
type input "洗髮(洗+剪不指定活動)(1180)"
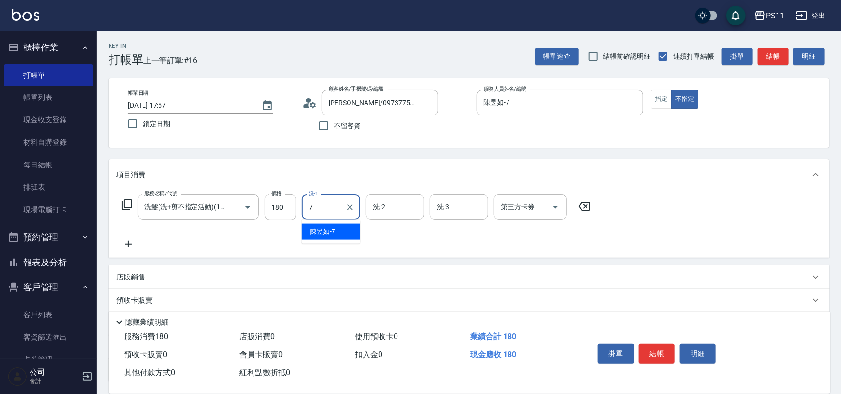
type input "陳昱如-7"
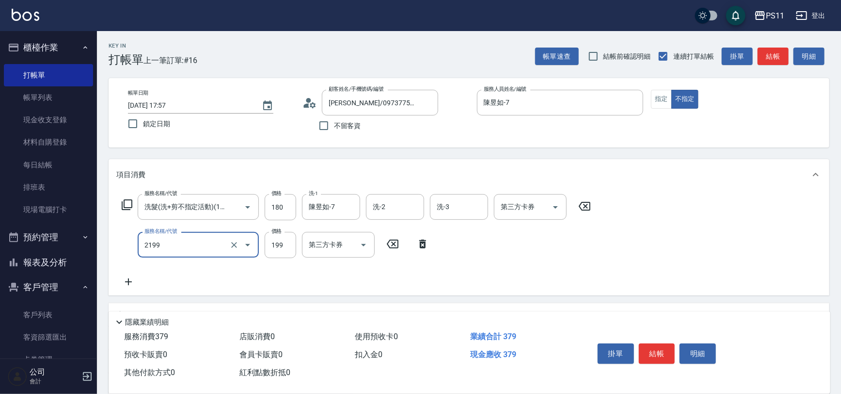
type input "不指定剪髮活動(2199)"
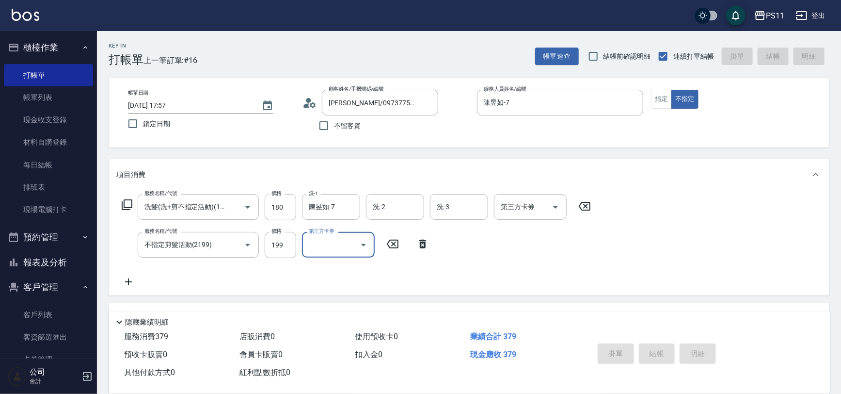
type input "[DATE] 18:12"
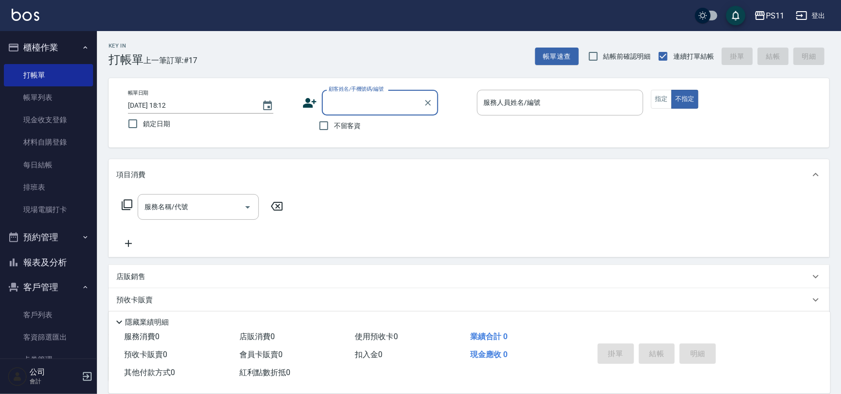
click at [375, 98] on input "顧客姓名/手機號碼/編號" at bounding box center [372, 102] width 93 height 17
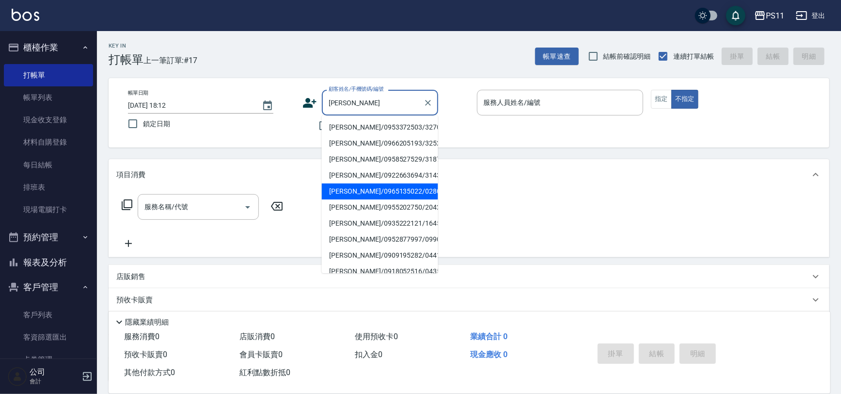
click at [404, 188] on li "[PERSON_NAME]/0965135022/0280" at bounding box center [380, 191] width 116 height 16
type input "[PERSON_NAME]/0965135022/0280"
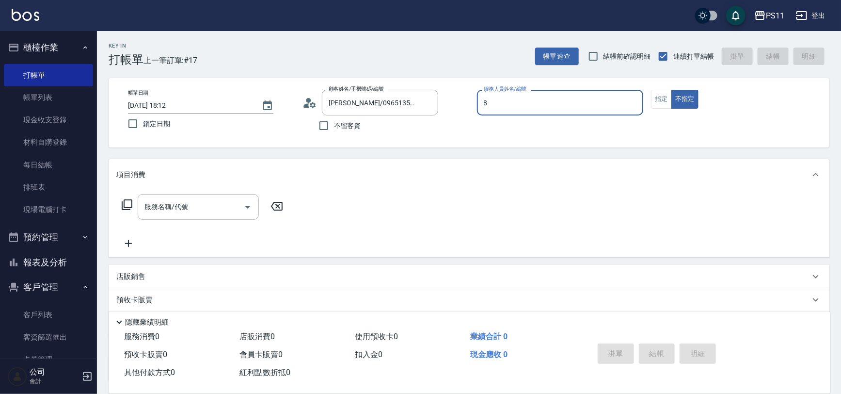
type input "郭于玲-8"
click at [664, 100] on button "指定" at bounding box center [661, 99] width 21 height 19
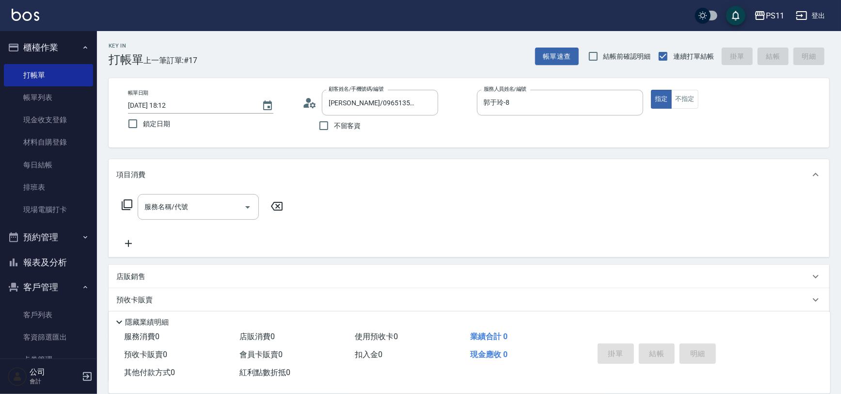
click at [127, 210] on icon at bounding box center [127, 205] width 12 height 12
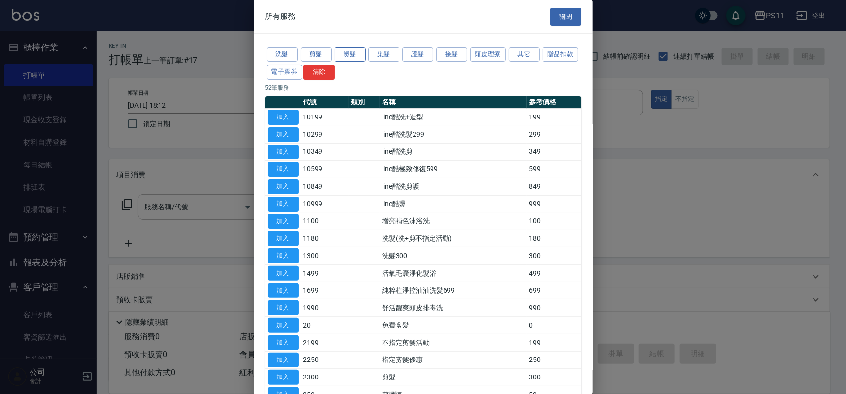
click at [346, 59] on button "燙髮" at bounding box center [349, 54] width 31 height 15
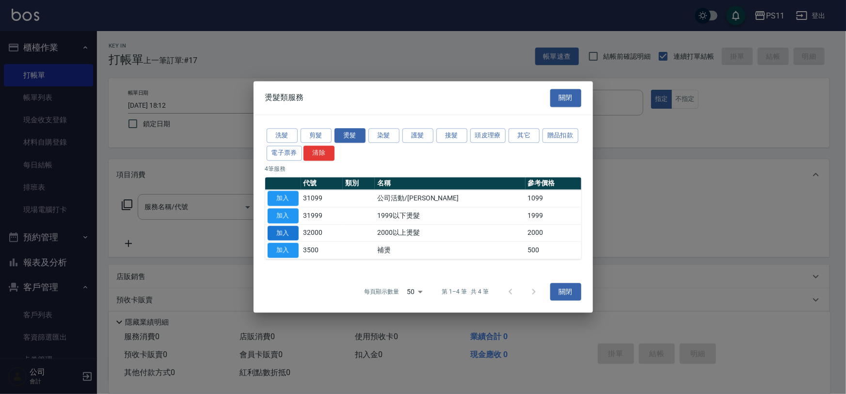
click at [281, 234] on button "加入" at bounding box center [283, 232] width 31 height 15
type input "2000以上燙髮(32000)"
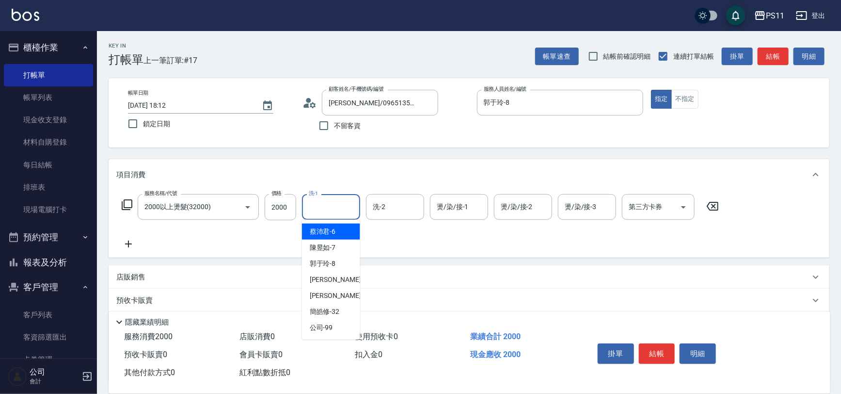
click at [342, 207] on input "洗-1" at bounding box center [330, 206] width 49 height 17
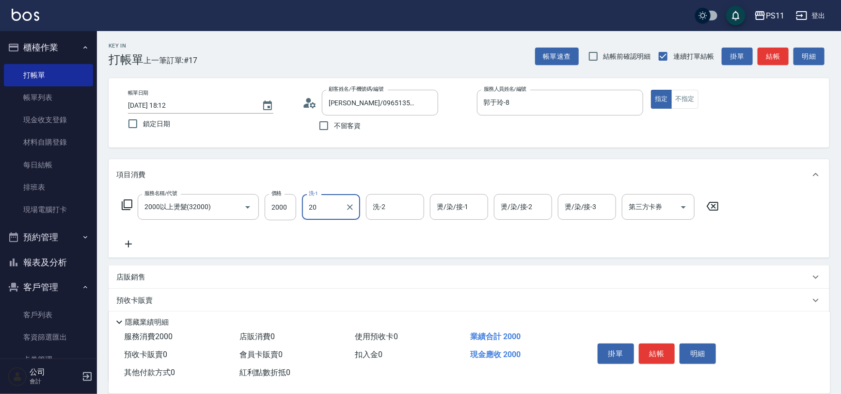
type input "[PERSON_NAME]-20"
type input "陳昱如-7"
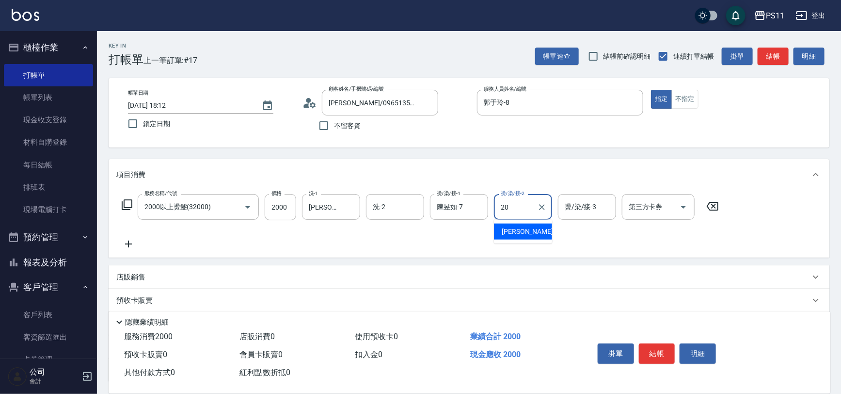
type input "[PERSON_NAME]-20"
click at [651, 339] on div "掛單 結帳 明細" at bounding box center [657, 354] width 127 height 31
click at [665, 343] on button "結帳" at bounding box center [657, 353] width 36 height 20
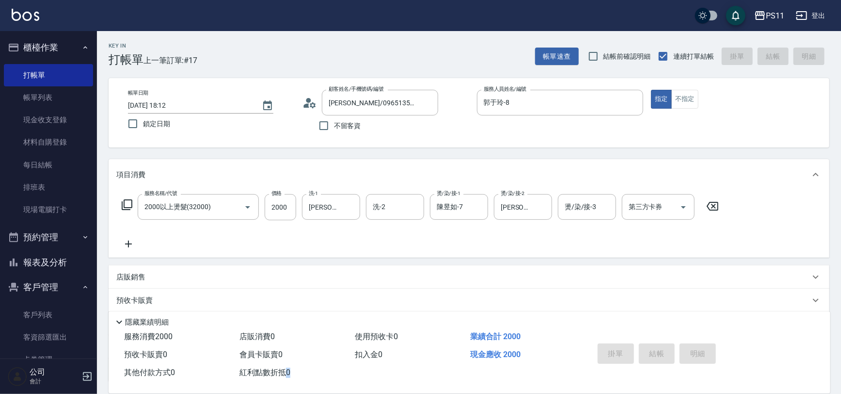
type input "[DATE] 18:24"
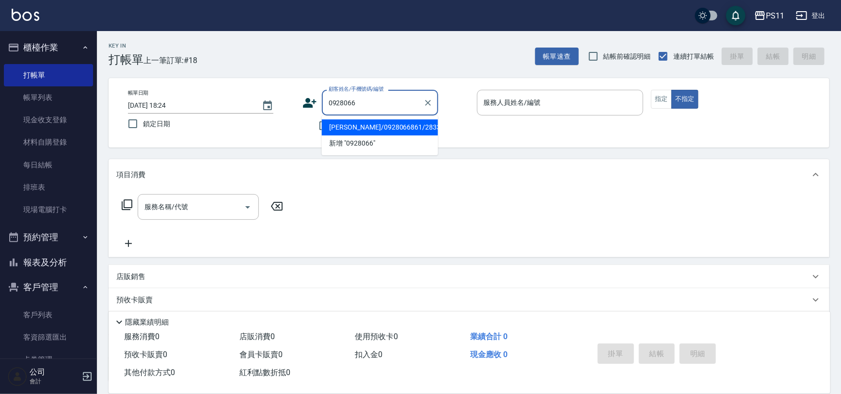
drag, startPoint x: 385, startPoint y: 122, endPoint x: 547, endPoint y: 86, distance: 165.7
click at [393, 120] on li "[PERSON_NAME]/0928066861/2833" at bounding box center [380, 127] width 116 height 16
type input "[PERSON_NAME]/0928066861/2833"
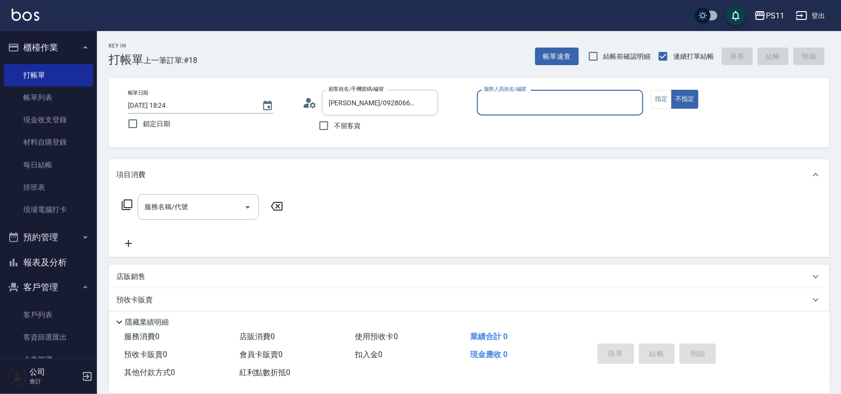
click at [565, 98] on input "服務人員姓名/編號" at bounding box center [560, 102] width 158 height 17
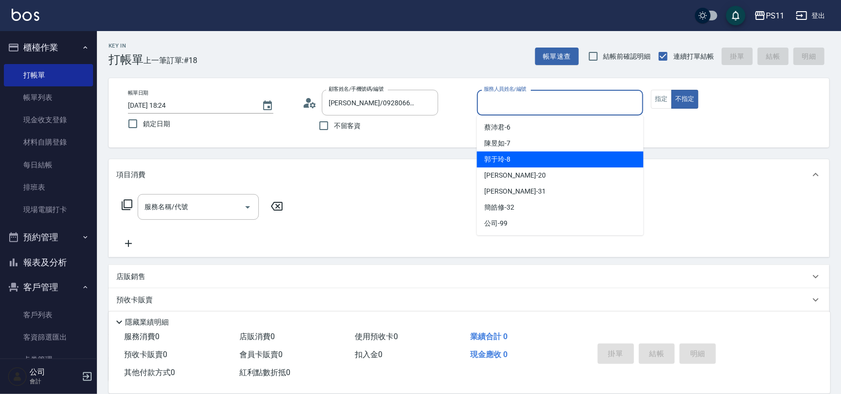
click at [548, 156] on div "郭于玲 -8" at bounding box center [560, 159] width 167 height 16
type input "郭于玲-8"
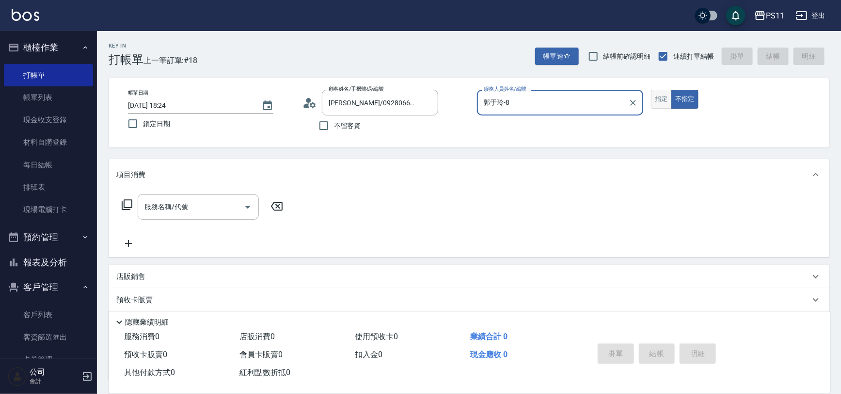
click at [654, 99] on button "指定" at bounding box center [661, 99] width 21 height 19
click at [128, 200] on icon at bounding box center [127, 205] width 12 height 12
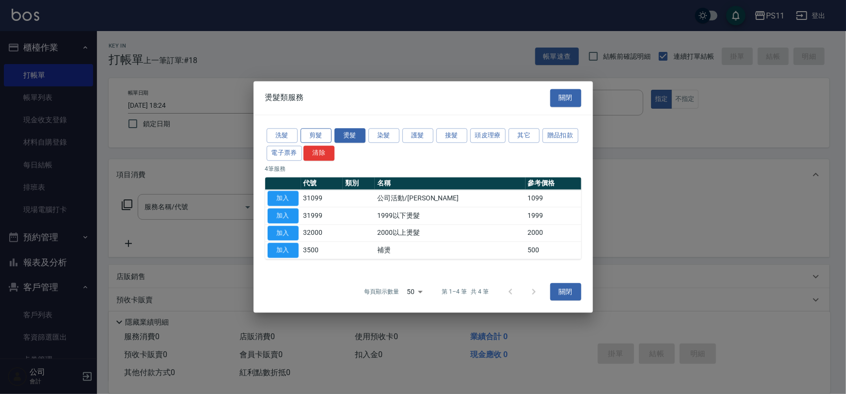
click at [302, 131] on button "剪髮" at bounding box center [316, 135] width 31 height 15
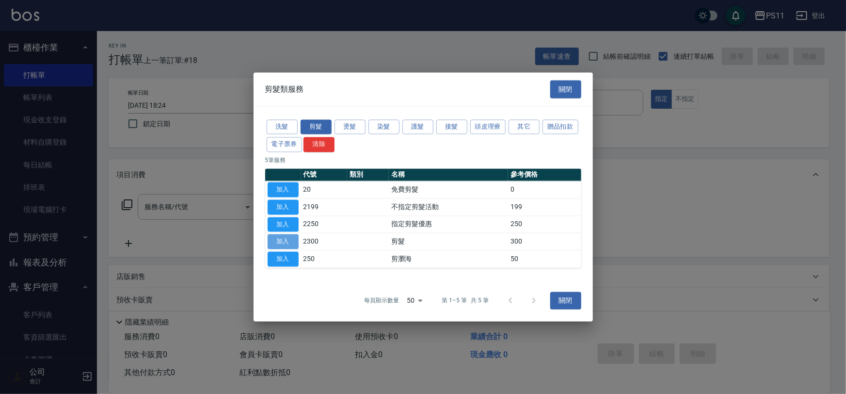
drag, startPoint x: 286, startPoint y: 234, endPoint x: 524, endPoint y: 260, distance: 239.4
click at [289, 234] on button "加入" at bounding box center [283, 241] width 31 height 15
type input "剪髮(2300)"
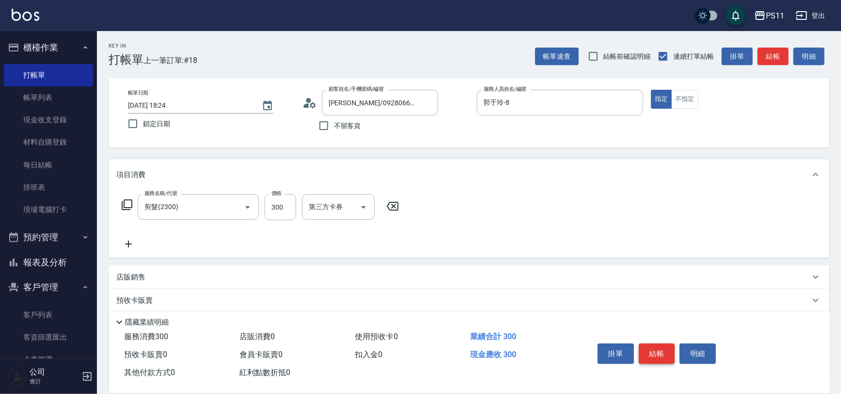
click at [658, 351] on button "結帳" at bounding box center [657, 353] width 36 height 20
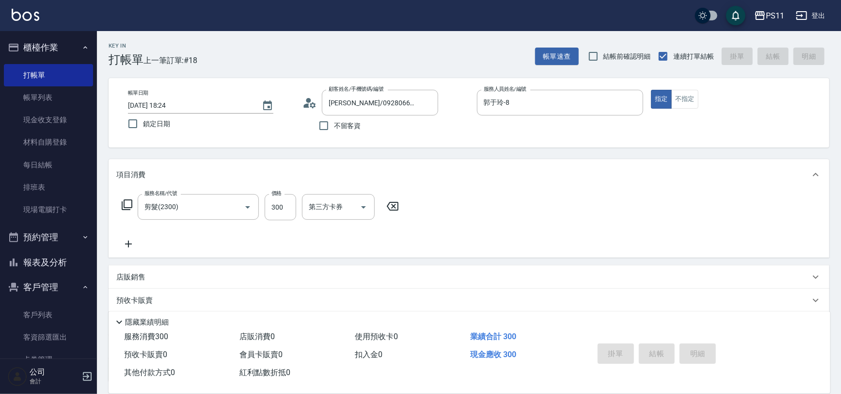
type input "[DATE] 18:38"
